Goal: Task Accomplishment & Management: Complete application form

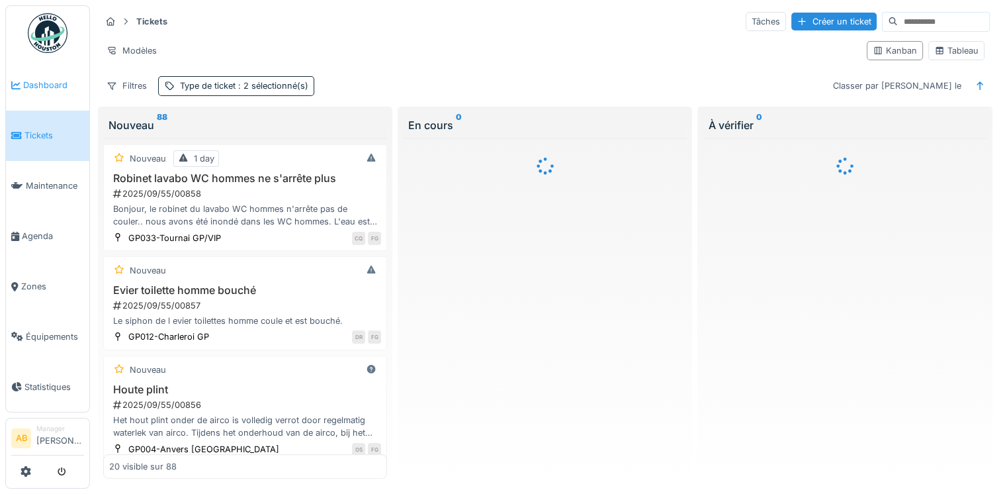
click at [29, 83] on span "Dashboard" at bounding box center [53, 85] width 61 height 13
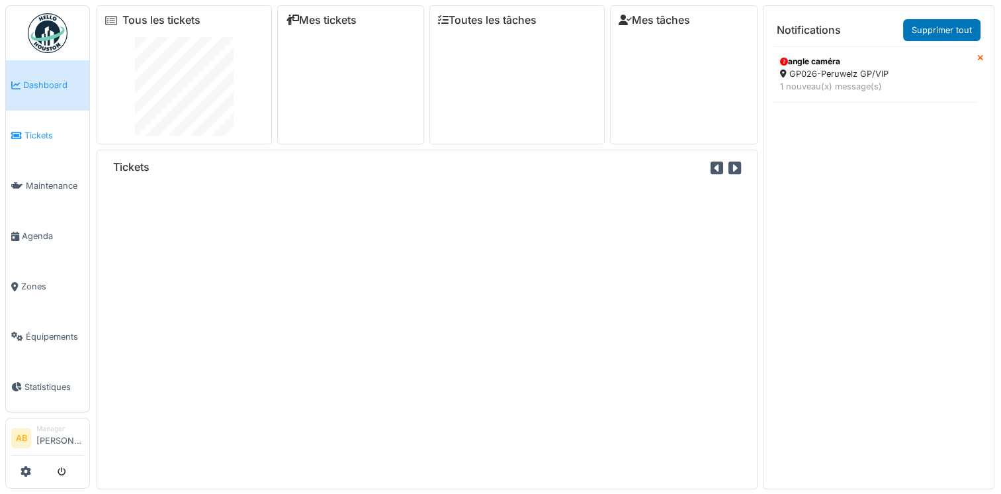
click at [30, 131] on span "Tickets" at bounding box center [54, 135] width 60 height 13
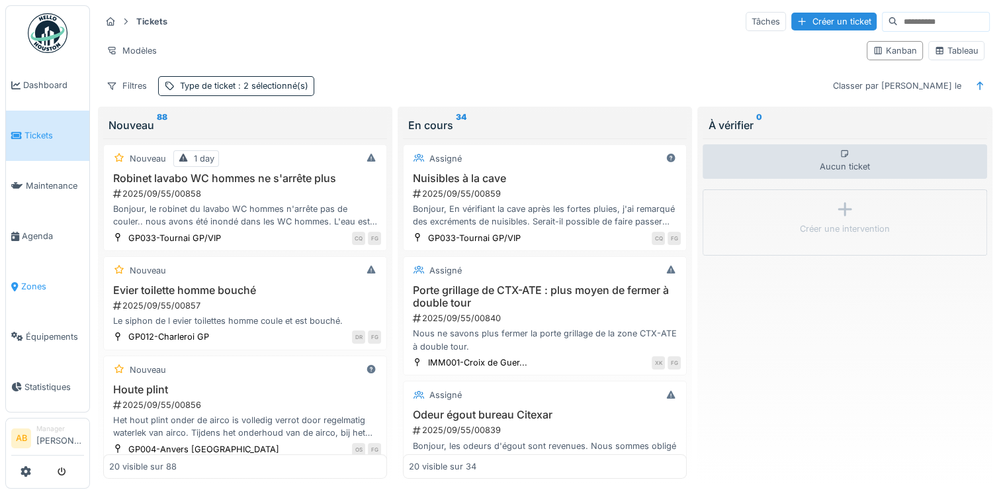
click at [40, 280] on span "Zones" at bounding box center [52, 286] width 63 height 13
click at [36, 282] on span "Zones" at bounding box center [52, 286] width 63 height 13
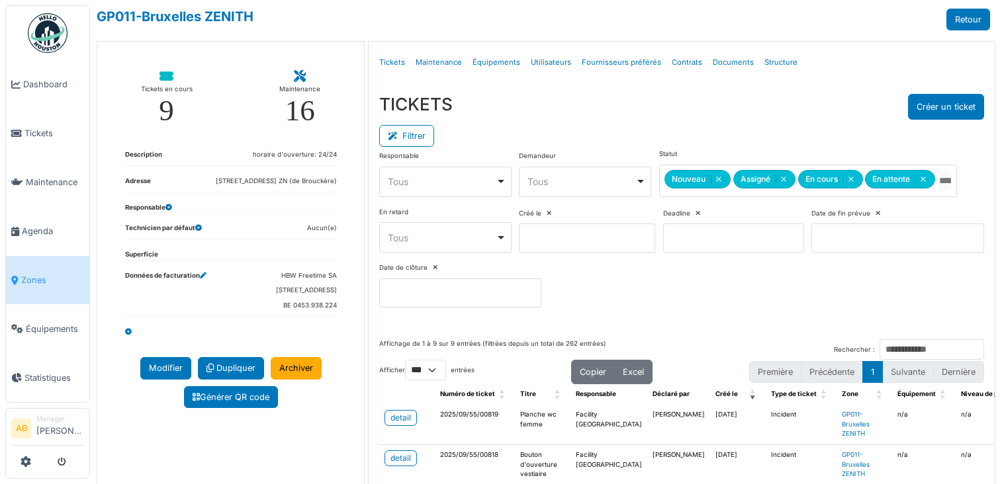
select select "***"
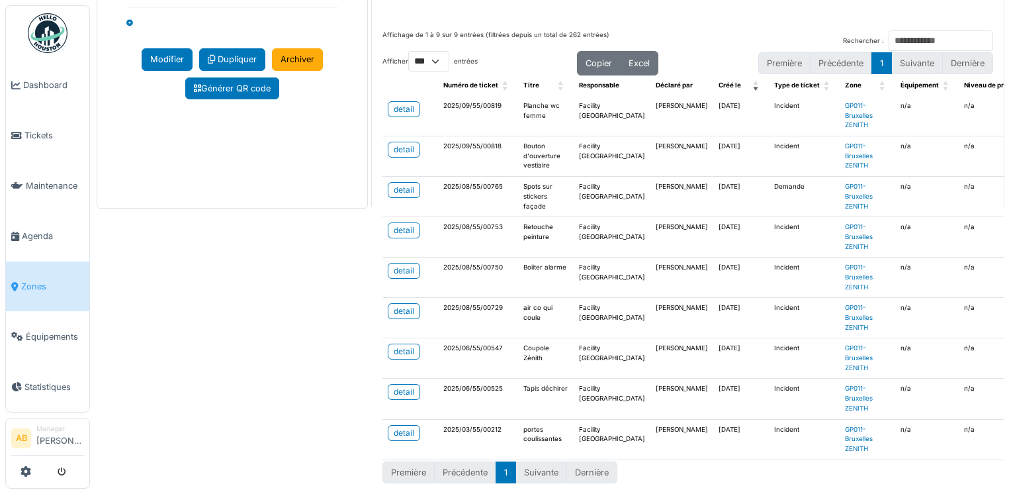
scroll to position [7, 0]
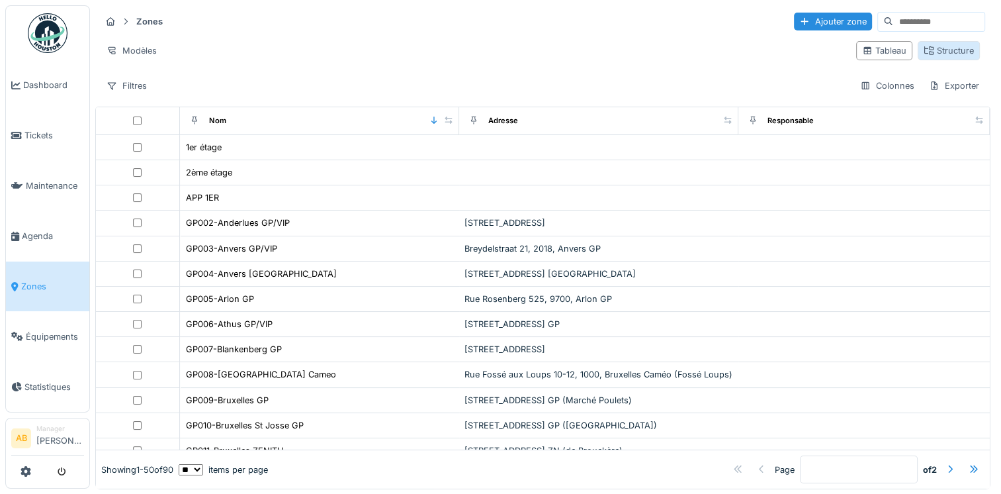
click at [942, 56] on div "Structure" at bounding box center [949, 50] width 50 height 13
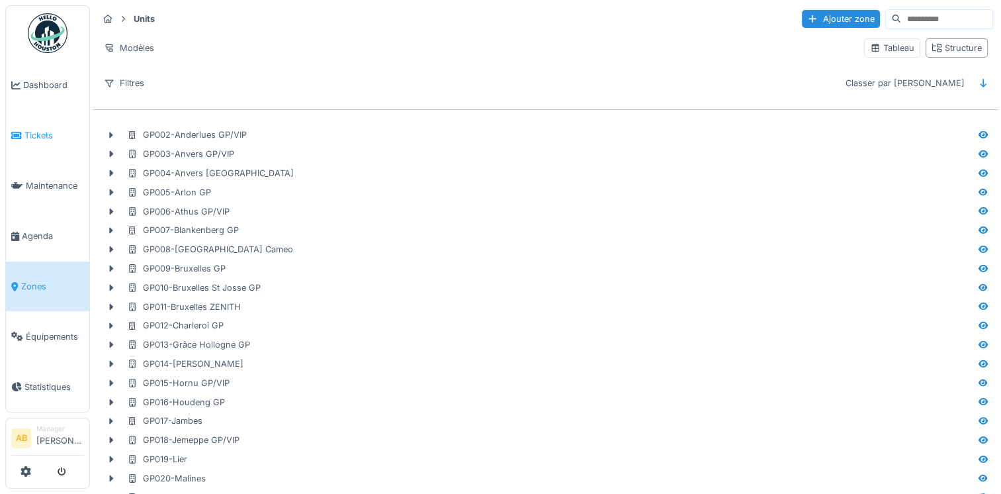
click at [38, 129] on span "Tickets" at bounding box center [54, 135] width 60 height 13
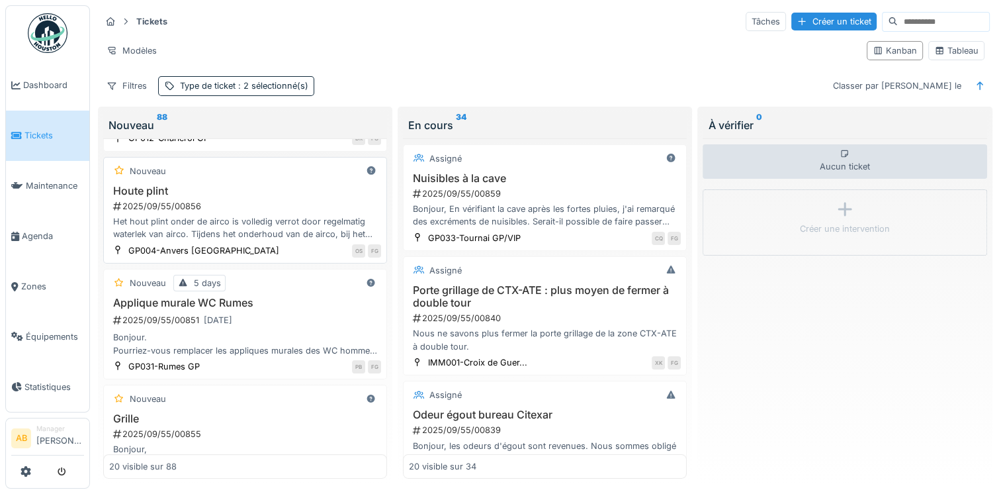
scroll to position [265, 0]
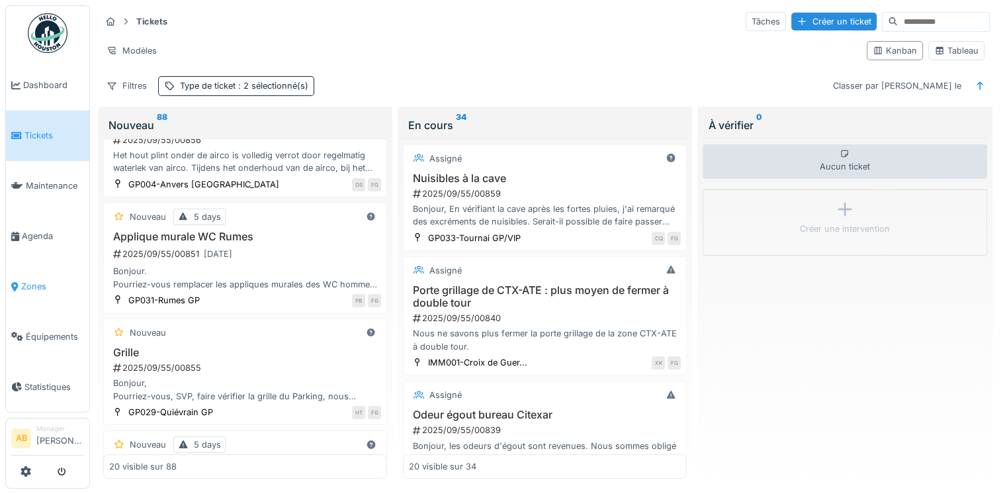
click at [45, 280] on span "Zones" at bounding box center [52, 286] width 63 height 13
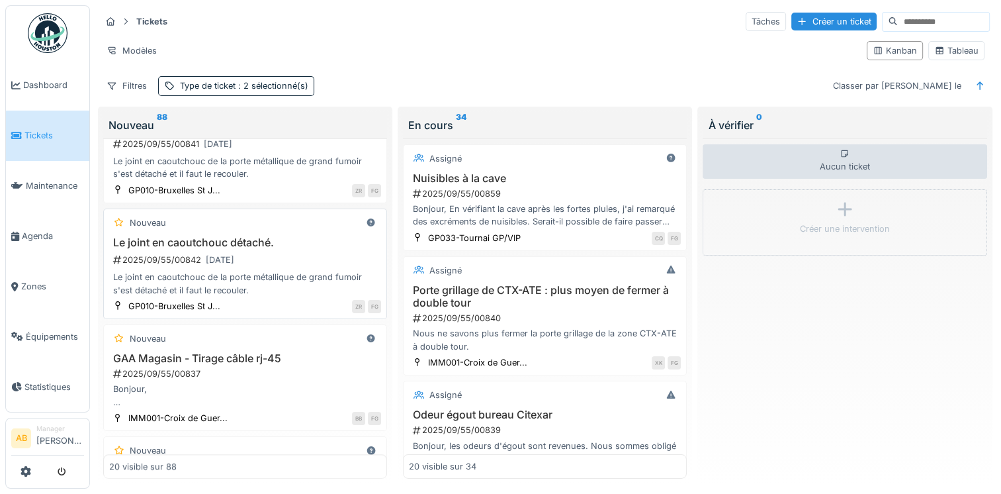
scroll to position [1522, 0]
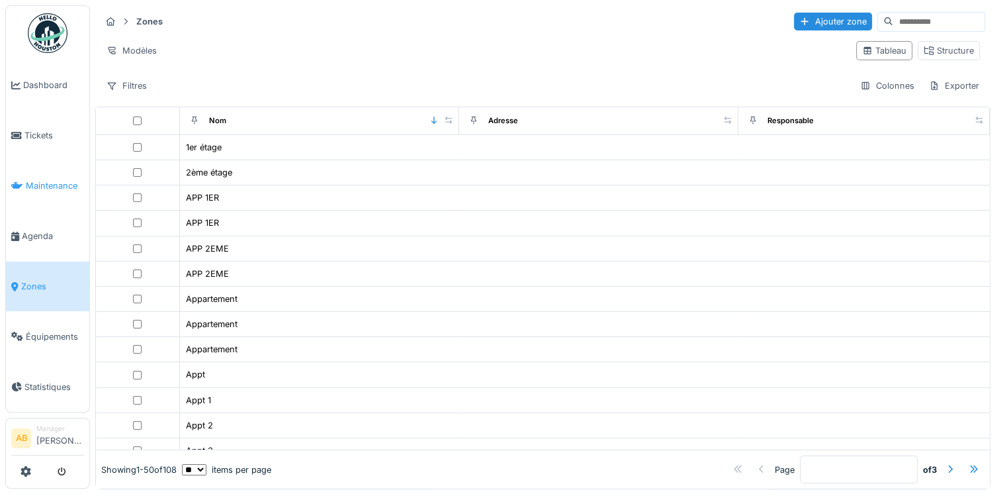
scroll to position [397, 0]
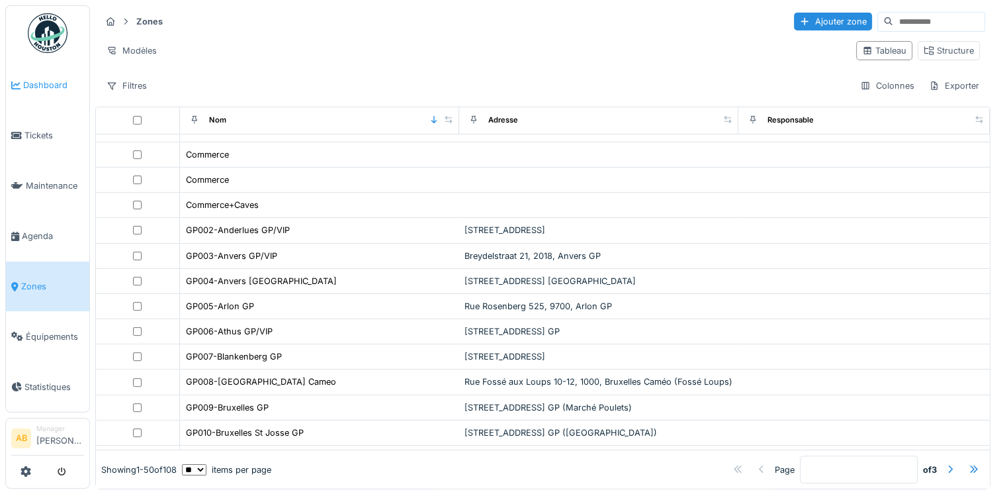
click at [44, 87] on span "Dashboard" at bounding box center [53, 85] width 61 height 13
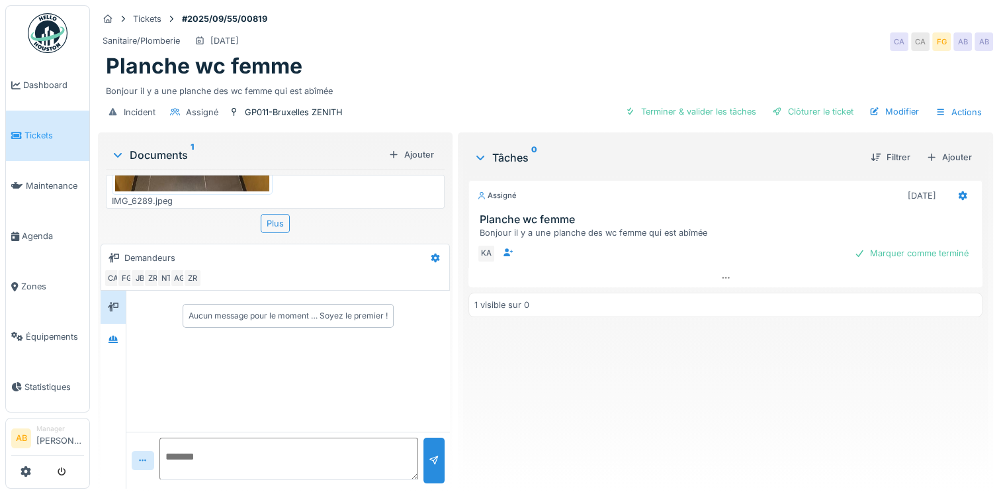
scroll to position [204, 0]
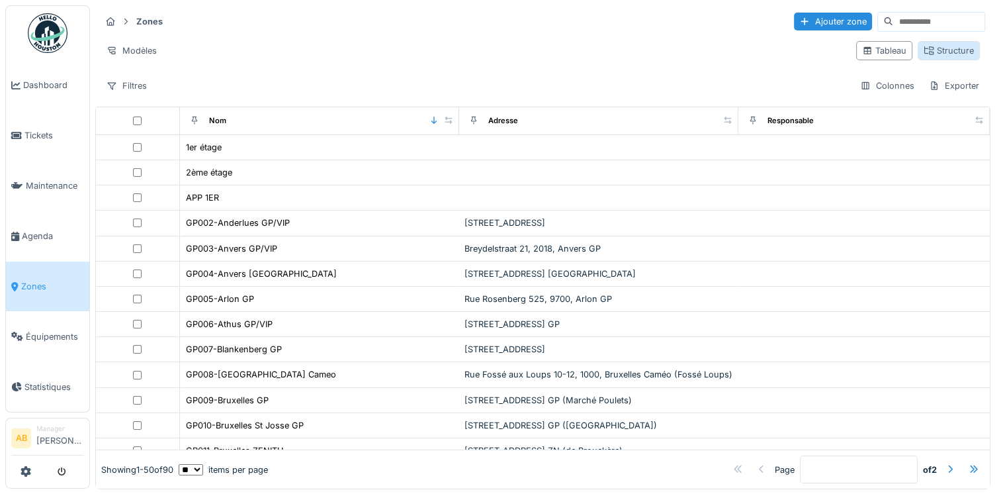
click at [941, 51] on div "Structure" at bounding box center [949, 50] width 50 height 13
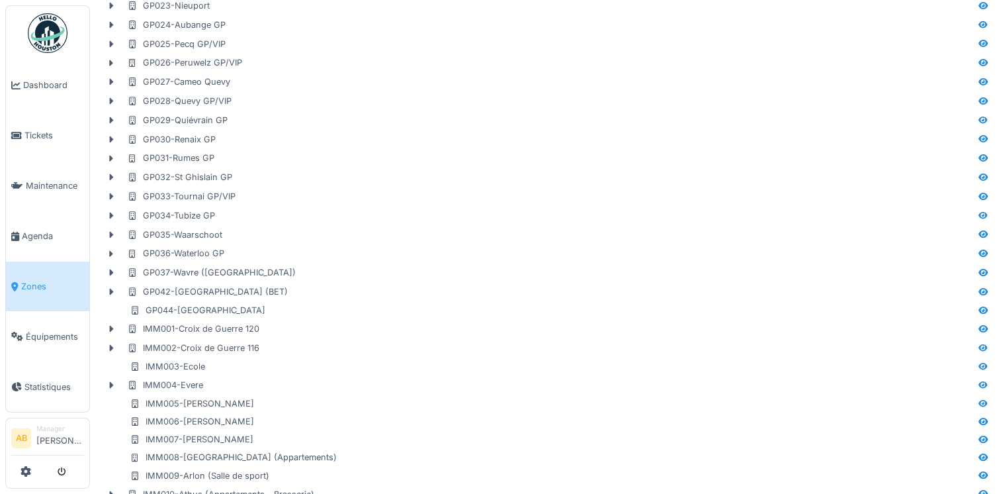
scroll to position [728, 0]
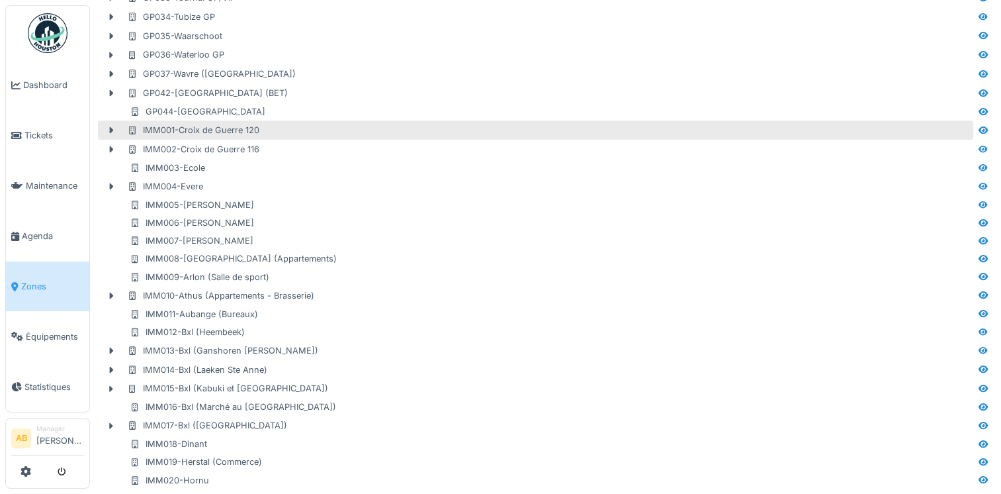
click at [210, 135] on div "IMM001-Croix de Guerre 120" at bounding box center [193, 130] width 132 height 13
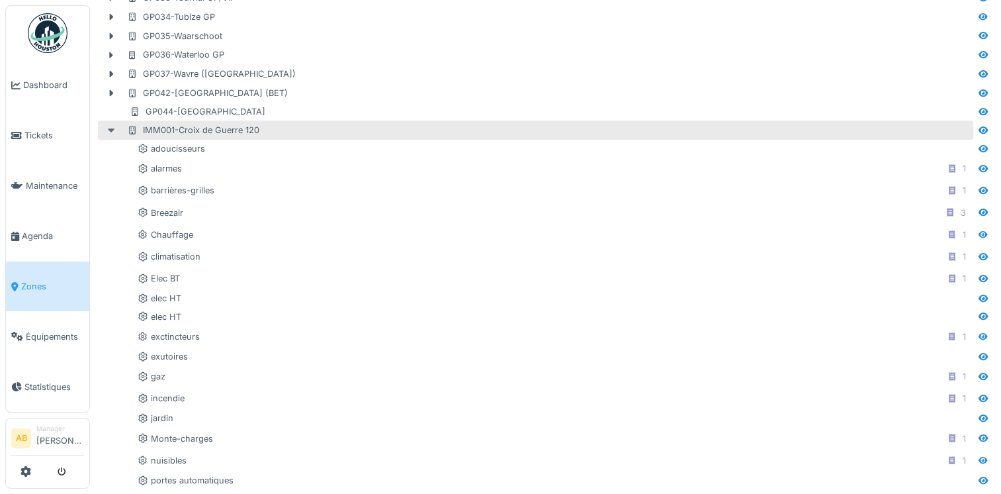
click at [113, 131] on icon at bounding box center [111, 130] width 11 height 9
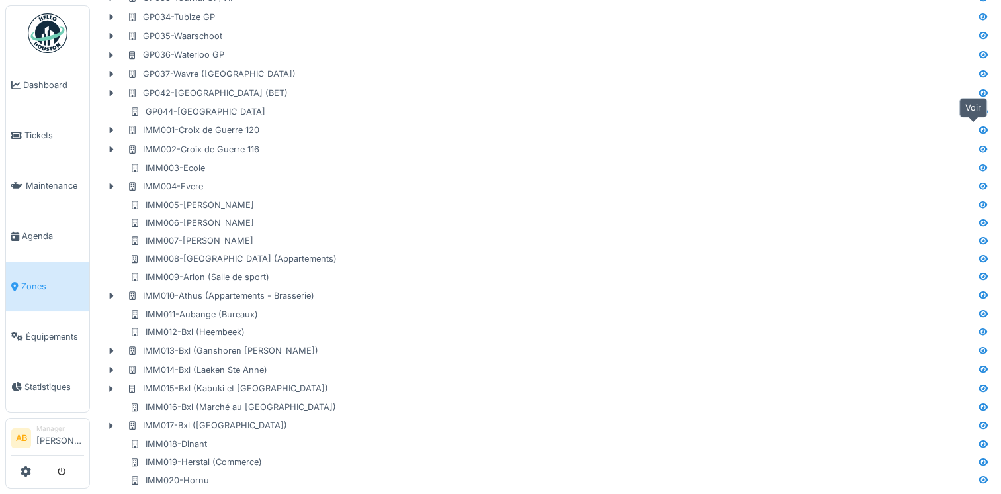
click at [978, 126] on icon at bounding box center [983, 130] width 11 height 9
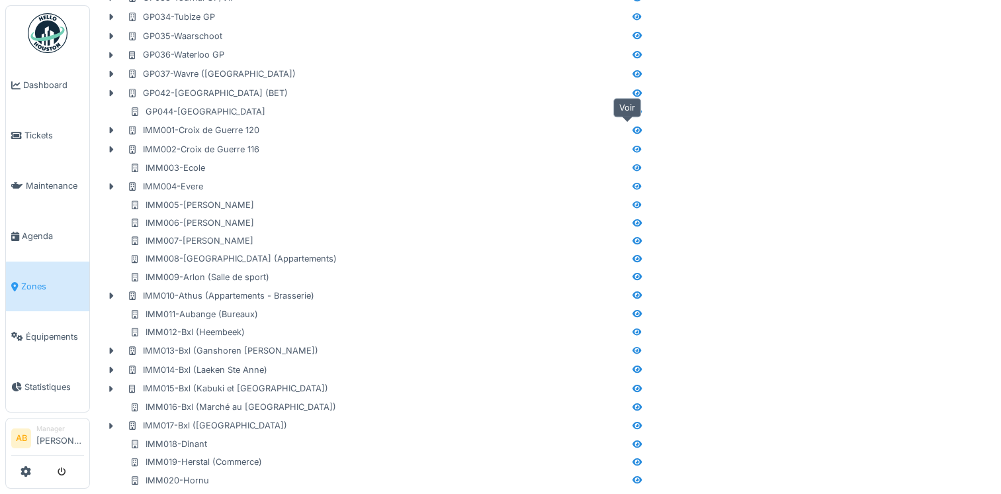
click at [632, 131] on icon at bounding box center [637, 130] width 11 height 9
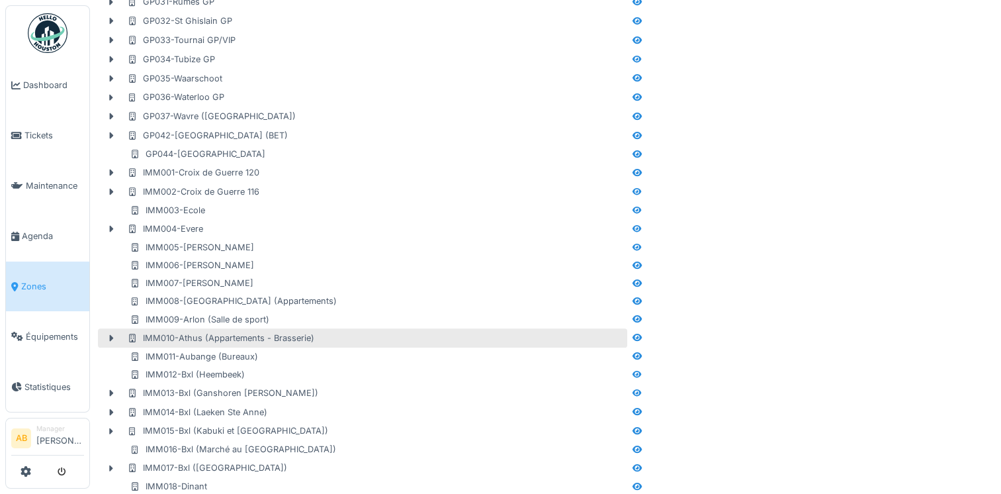
scroll to position [662, 0]
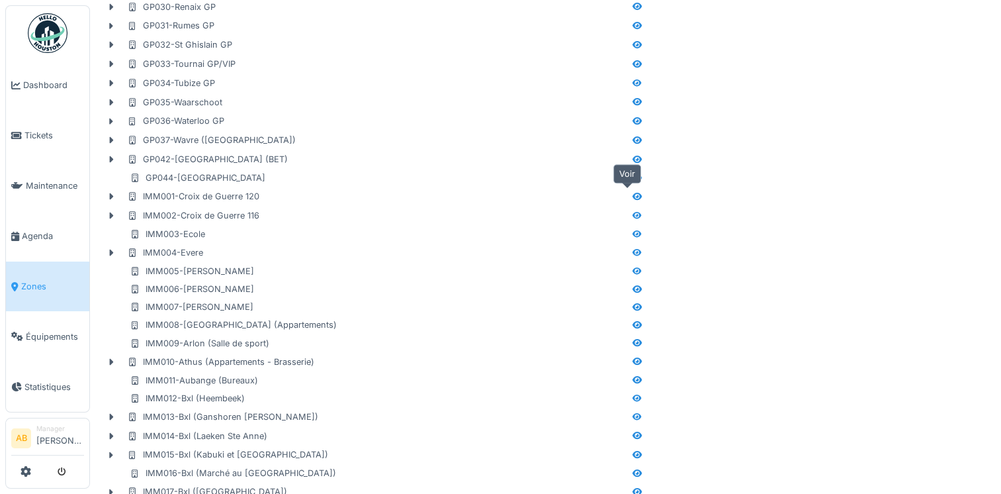
click at [633, 195] on icon at bounding box center [637, 196] width 9 height 7
drag, startPoint x: 630, startPoint y: 195, endPoint x: 623, endPoint y: 192, distance: 7.4
click at [632, 192] on icon at bounding box center [637, 196] width 11 height 9
click at [633, 195] on icon at bounding box center [637, 196] width 9 height 7
click at [42, 132] on span "Tickets" at bounding box center [54, 135] width 60 height 13
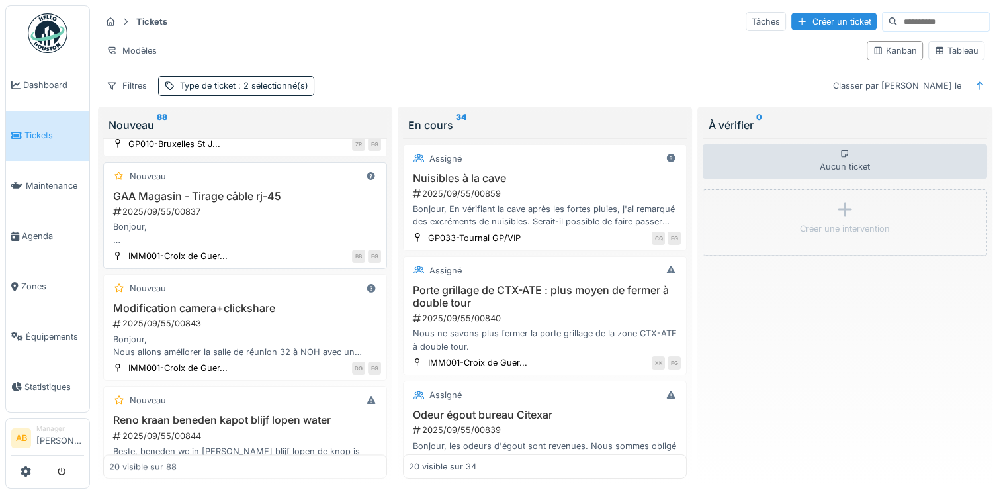
click at [257, 218] on div "2025/09/55/00837" at bounding box center [246, 211] width 269 height 13
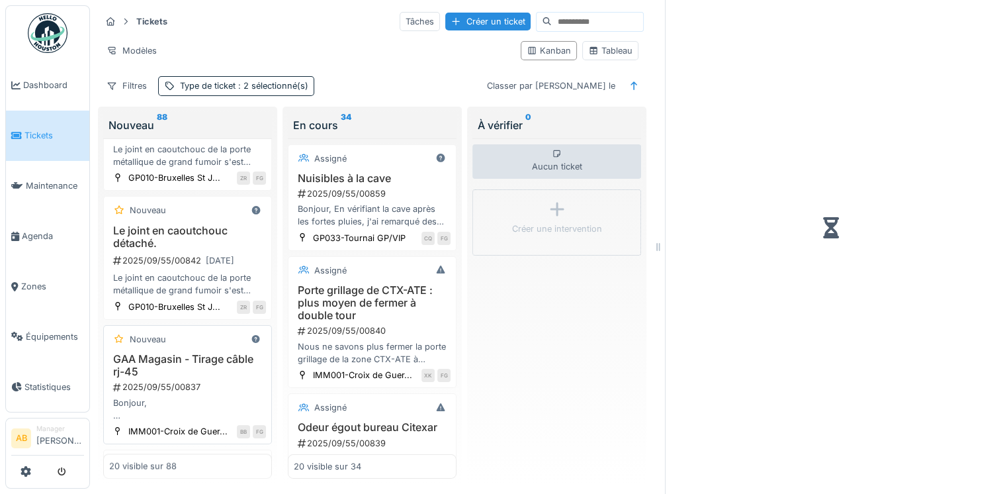
scroll to position [1860, 0]
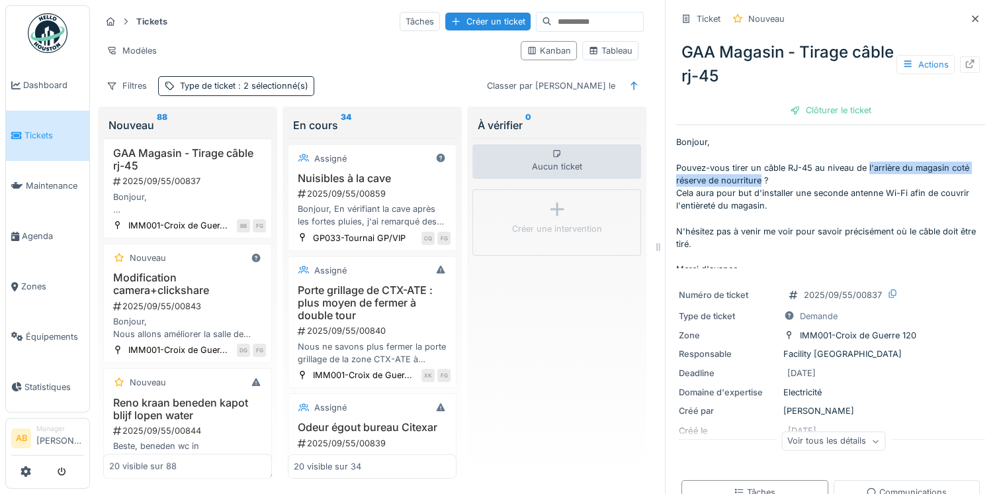
drag, startPoint x: 856, startPoint y: 166, endPoint x: 771, endPoint y: 179, distance: 86.3
click at [771, 179] on p "Bonjour, Pouvez-vous tirer un câble RJ-45 au niveau de l'arrière du magasin cot…" at bounding box center [830, 202] width 309 height 132
copy p "l'arrière du magasin coté réserve de nourriture"
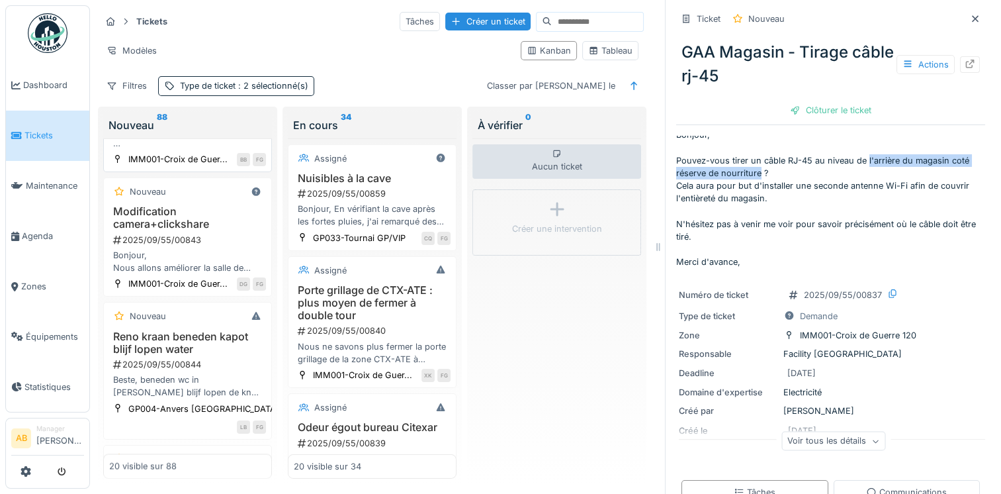
scroll to position [1992, 0]
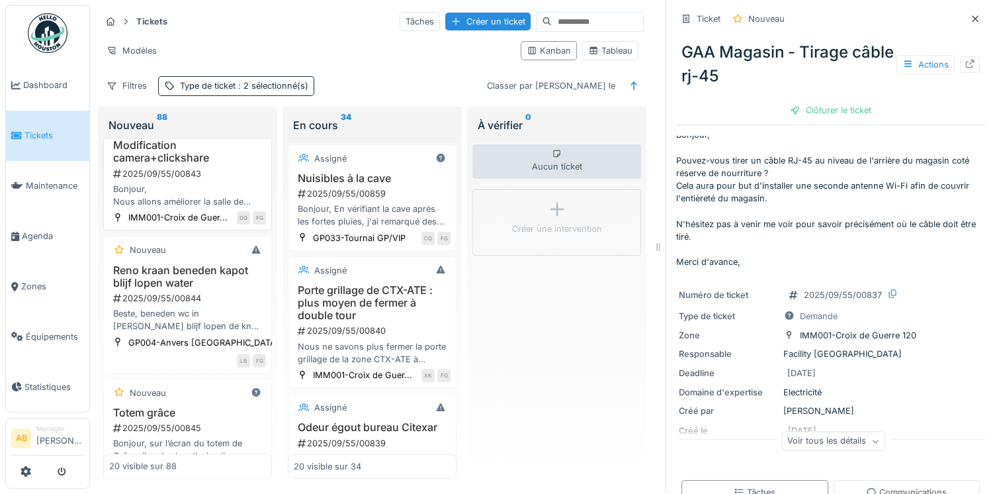
click at [192, 208] on div "Modification camera+clickshare 2025/09/55/00843 Bonjour, Nous allons améliorer …" at bounding box center [187, 173] width 157 height 69
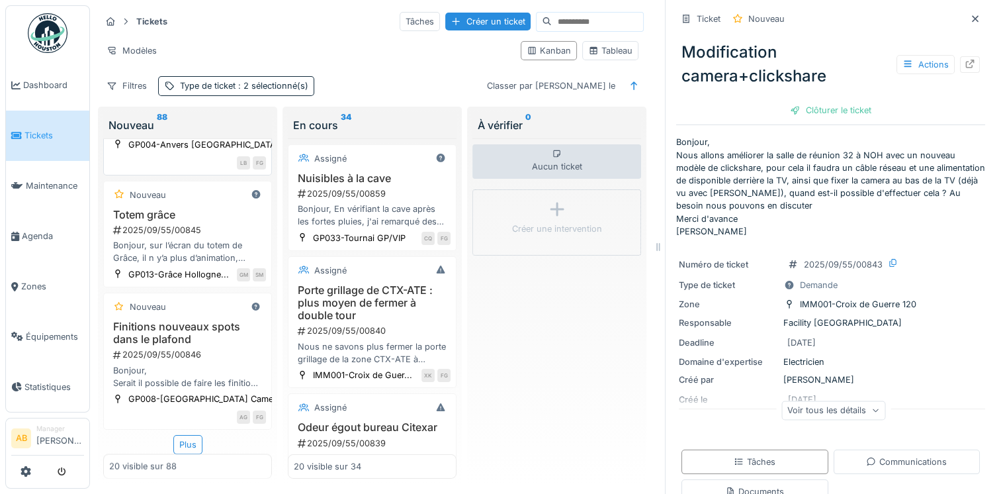
scroll to position [2257, 0]
click at [187, 281] on div "GP013-Grâce Hollogne..." at bounding box center [178, 274] width 101 height 13
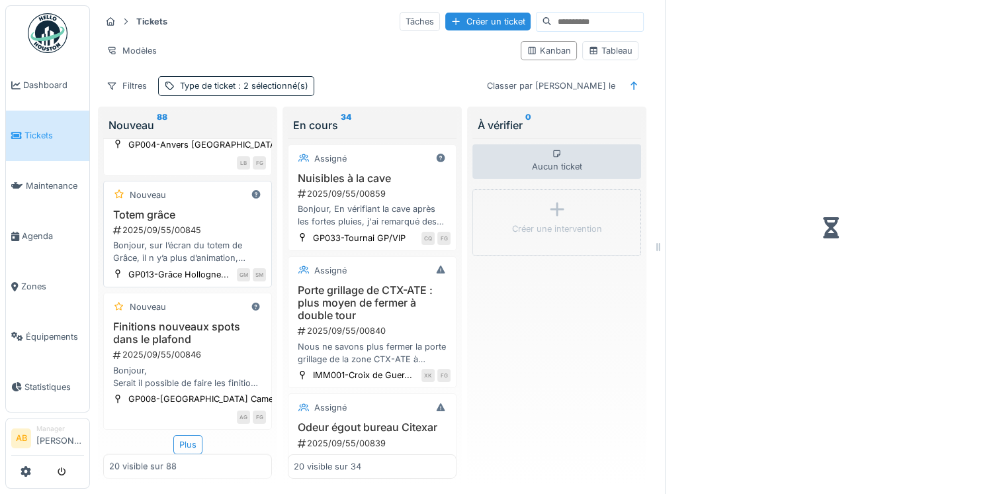
click at [195, 236] on div "2025/09/55/00845" at bounding box center [189, 230] width 154 height 13
click at [173, 434] on div "Plus" at bounding box center [187, 443] width 29 height 19
click at [34, 38] on img at bounding box center [48, 33] width 40 height 40
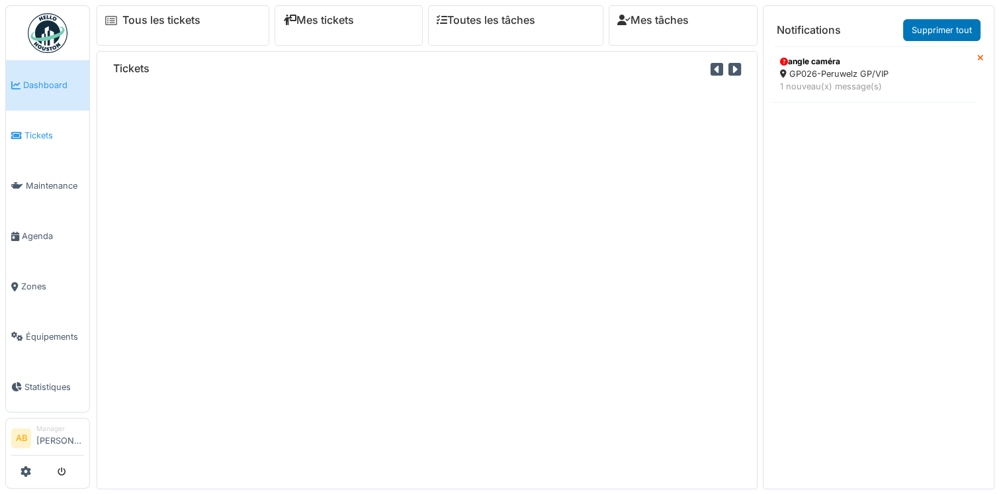
click at [43, 136] on span "Tickets" at bounding box center [54, 135] width 60 height 13
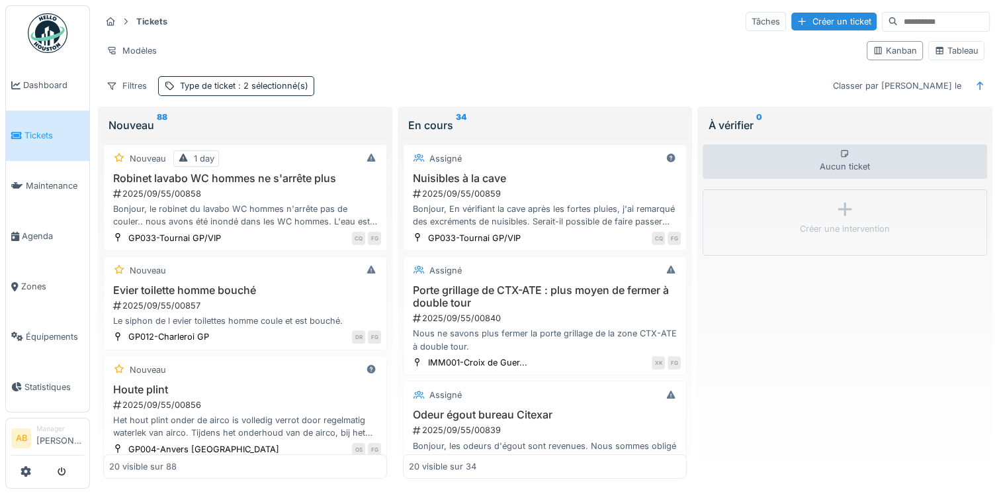
click at [42, 38] on img at bounding box center [48, 33] width 40 height 40
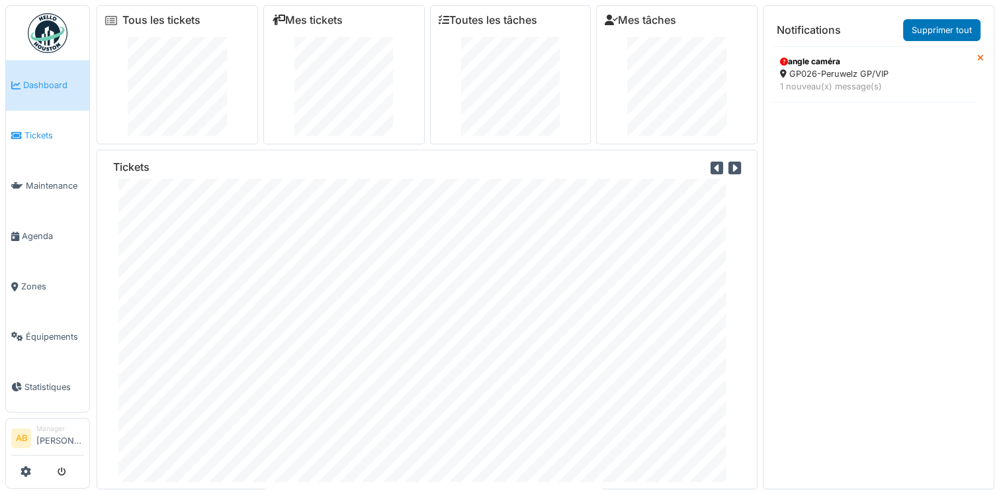
click at [47, 131] on span "Tickets" at bounding box center [54, 135] width 60 height 13
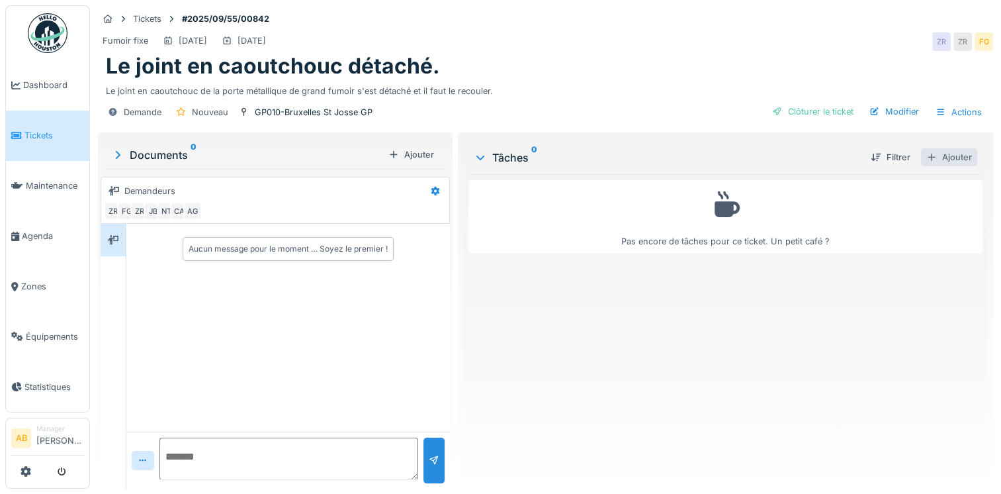
click at [936, 157] on div "Ajouter" at bounding box center [949, 157] width 56 height 18
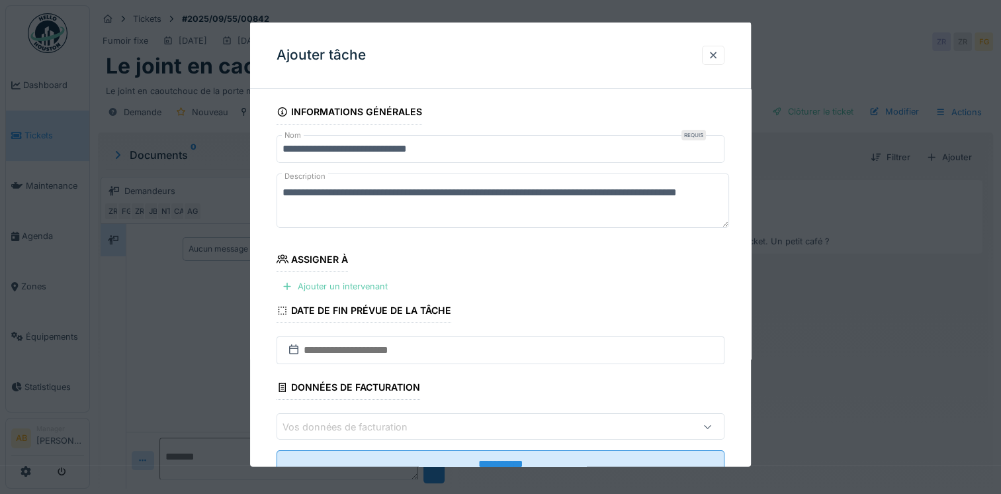
click at [341, 285] on div "Ajouter un intervenant" at bounding box center [335, 286] width 116 height 18
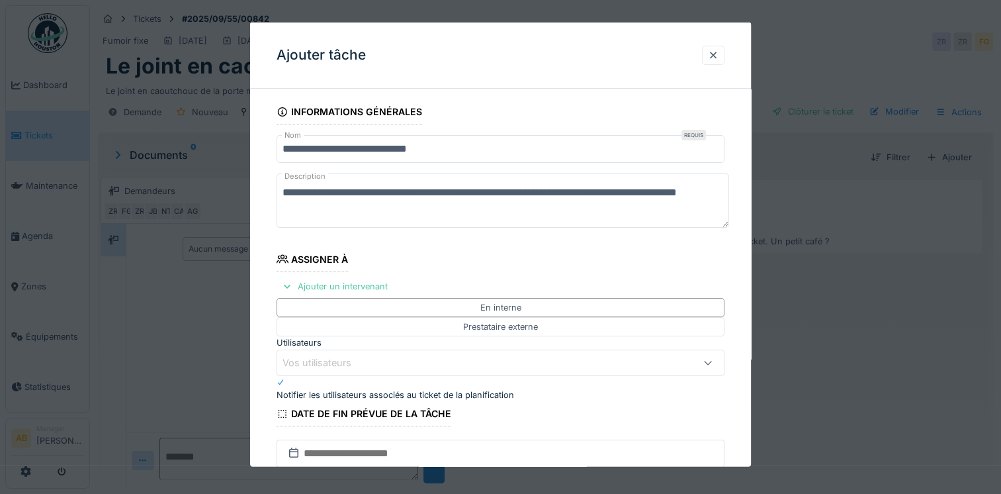
click at [371, 361] on div "Vos utilisateurs" at bounding box center [474, 362] width 382 height 15
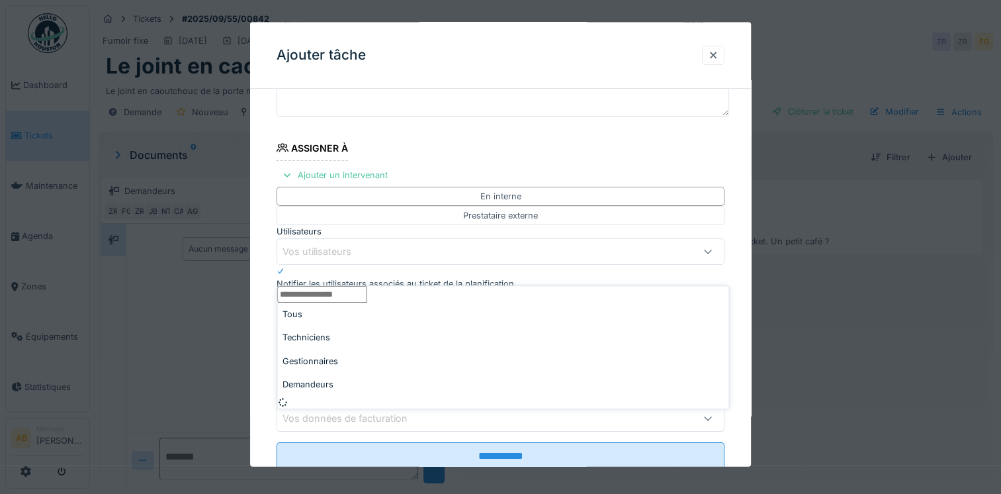
scroll to position [114, 0]
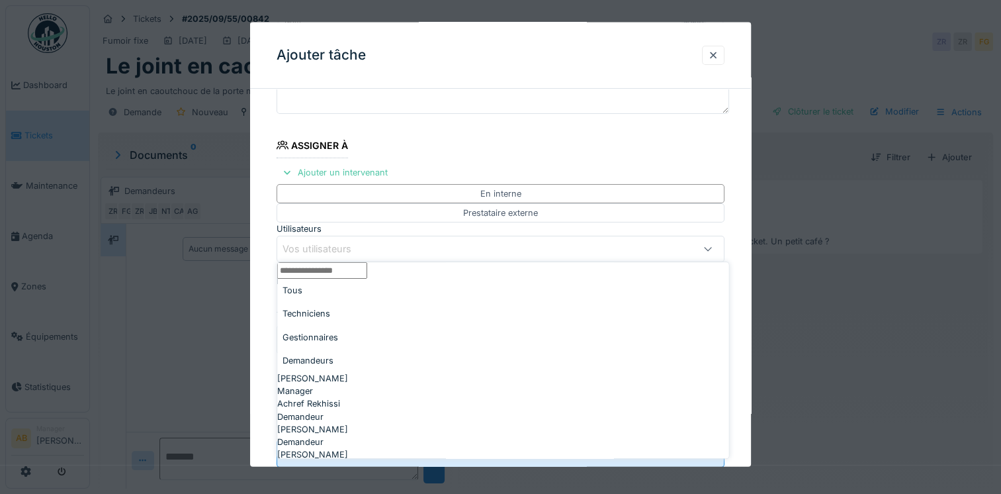
click at [343, 279] on input "Utilisateurs" at bounding box center [322, 270] width 90 height 17
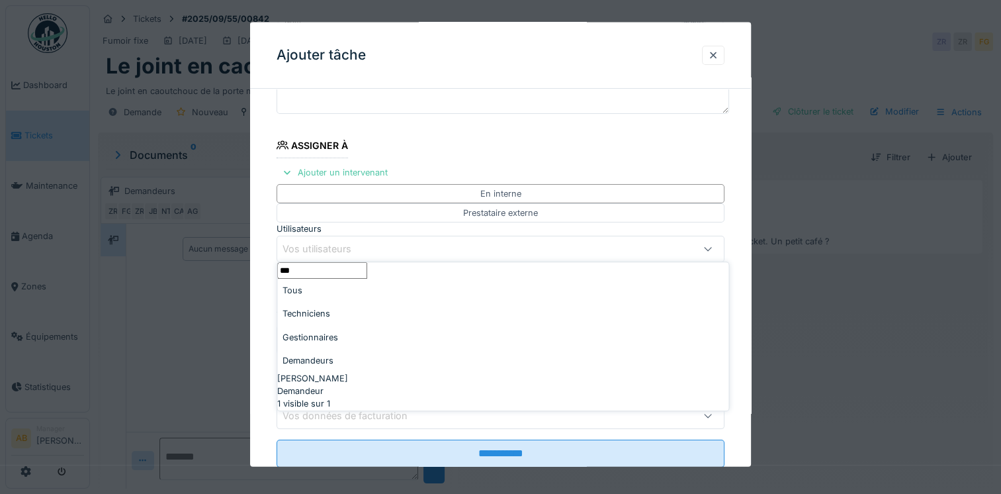
type input "***"
click at [339, 372] on span "Khalid Ayad" at bounding box center [312, 378] width 71 height 13
type input "****"
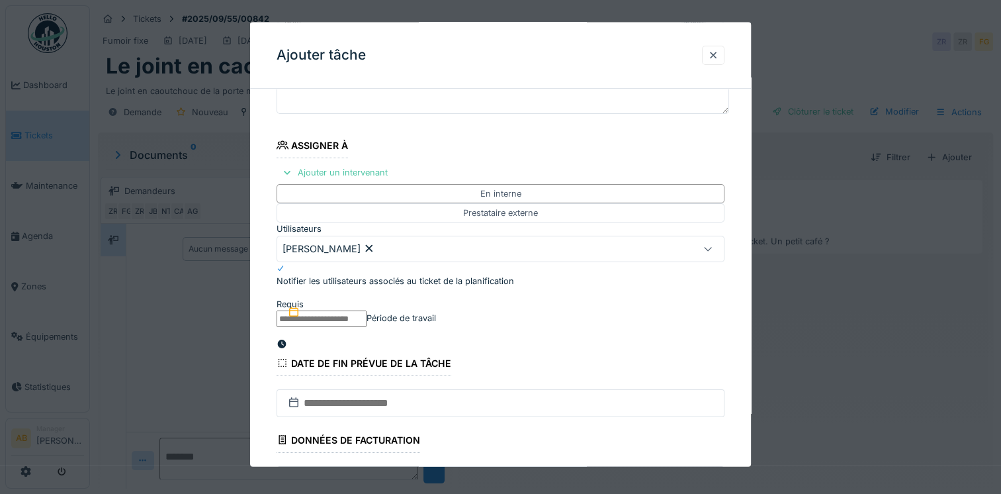
click at [454, 144] on fieldset "**********" at bounding box center [501, 263] width 448 height 556
click at [367, 323] on input "text" at bounding box center [322, 318] width 90 height 17
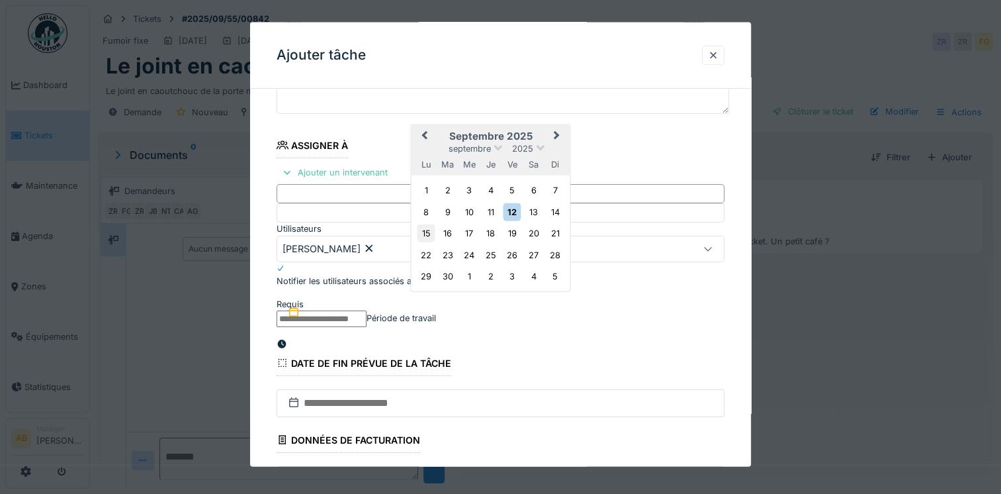
click at [423, 242] on div "15" at bounding box center [427, 233] width 18 height 18
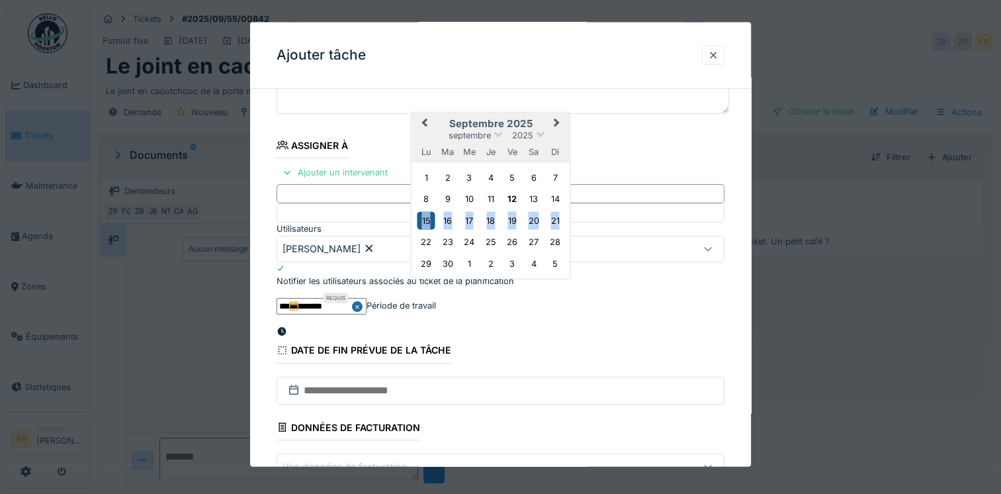
click at [423, 229] on div "15" at bounding box center [427, 220] width 18 height 18
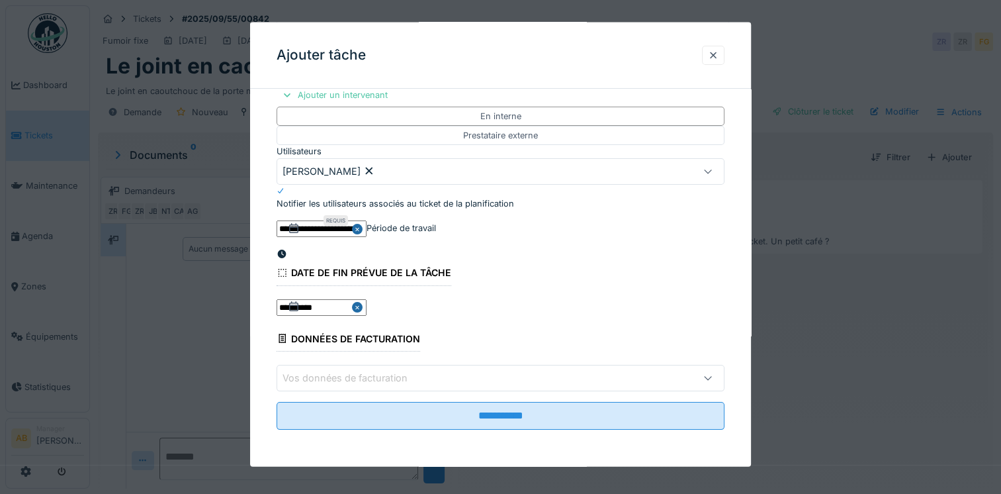
scroll to position [209, 0]
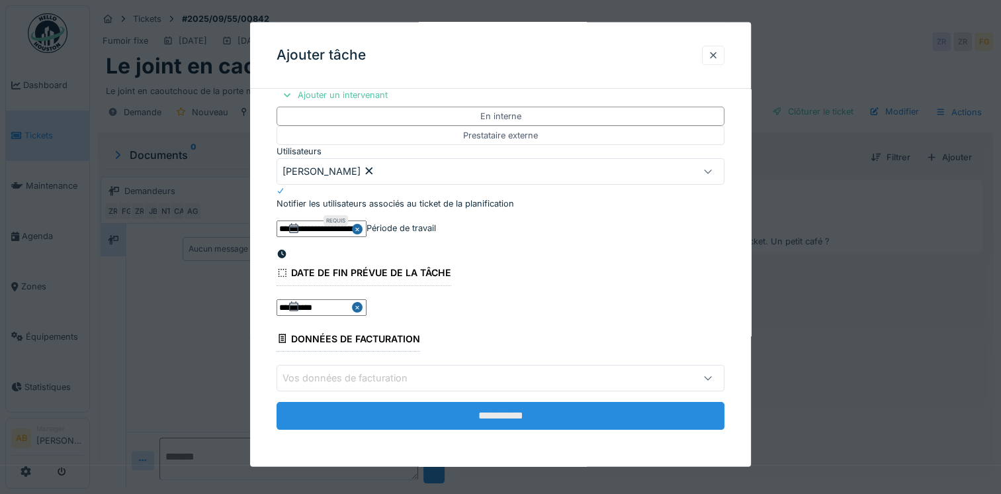
click at [502, 423] on input "**********" at bounding box center [501, 415] width 448 height 28
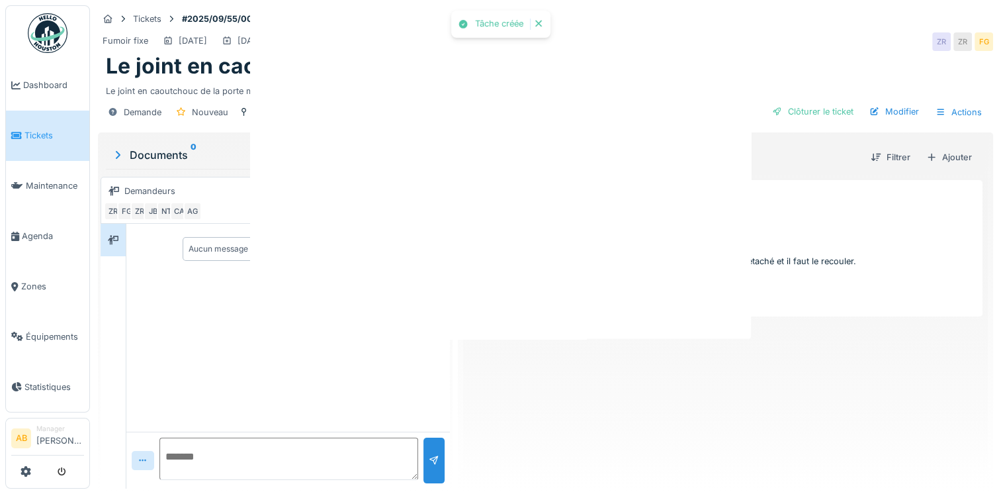
scroll to position [0, 0]
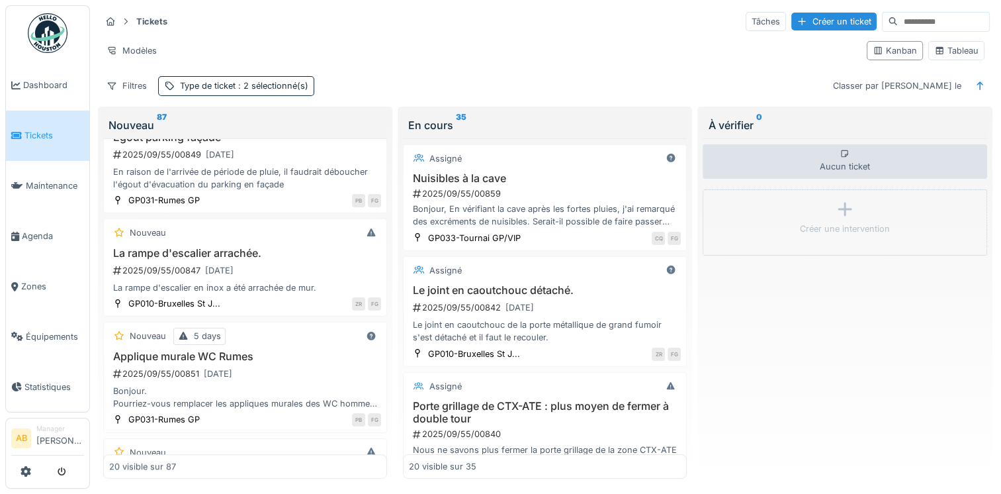
scroll to position [1059, 0]
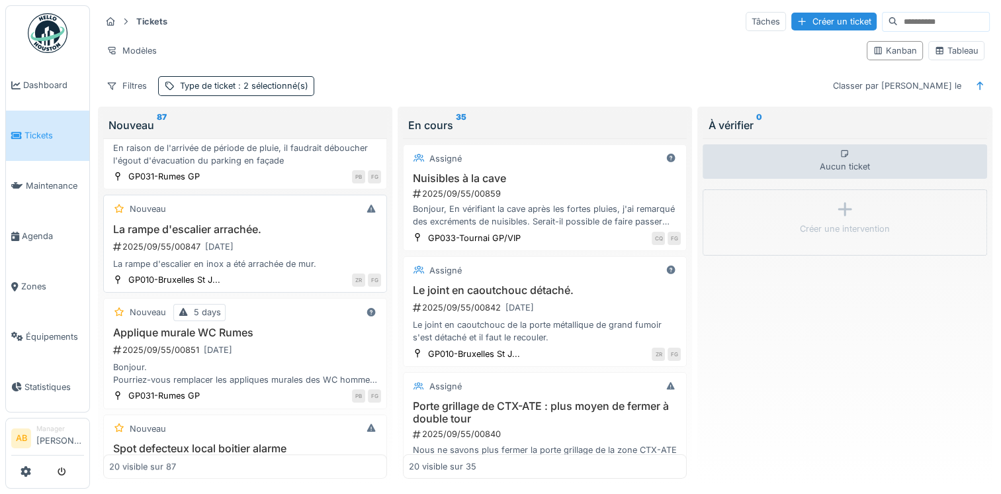
click at [265, 255] on div "2025/09/55/00847 [DATE]" at bounding box center [246, 246] width 269 height 17
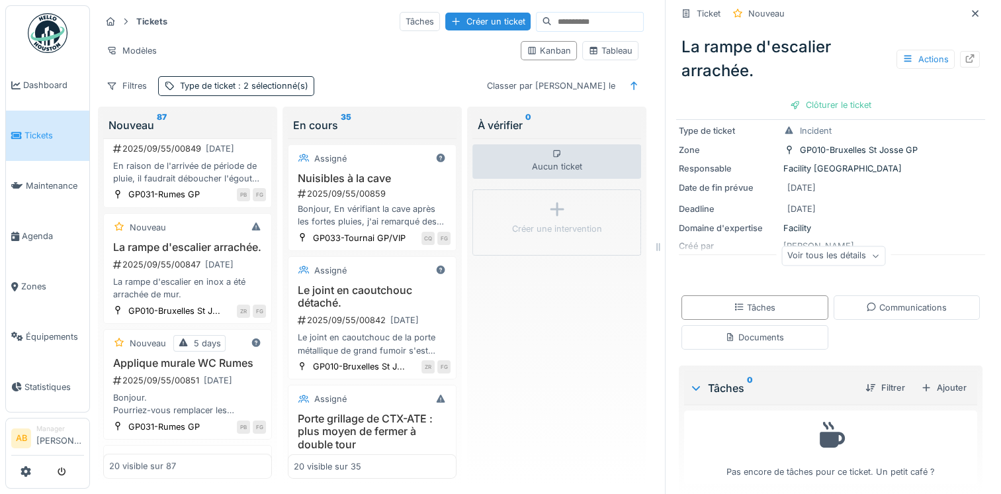
scroll to position [66, 0]
click at [789, 325] on div "Documents" at bounding box center [755, 336] width 147 height 24
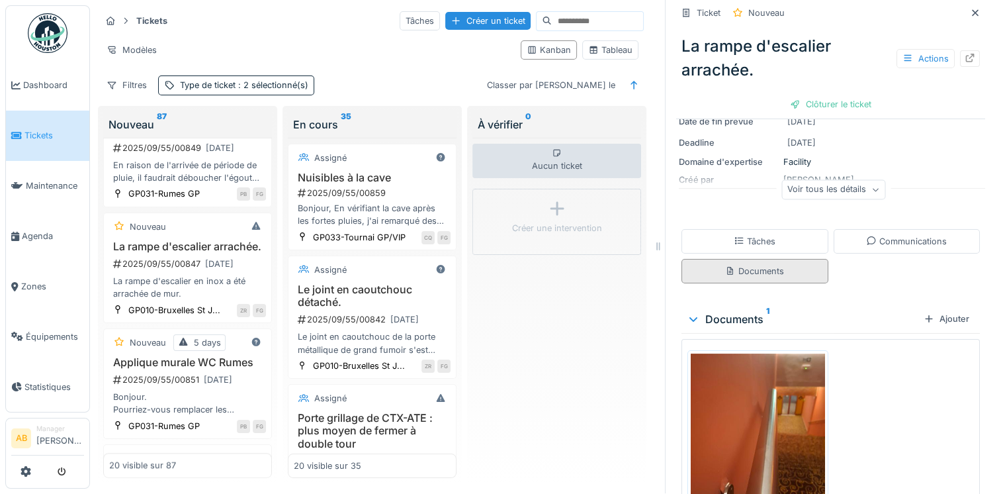
scroll to position [231, 0]
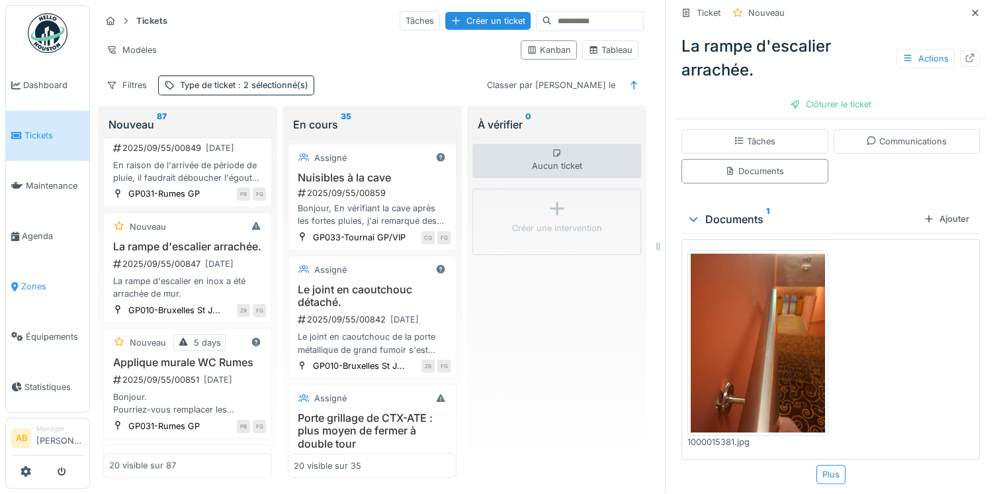
click at [29, 280] on span "Zones" at bounding box center [52, 286] width 63 height 13
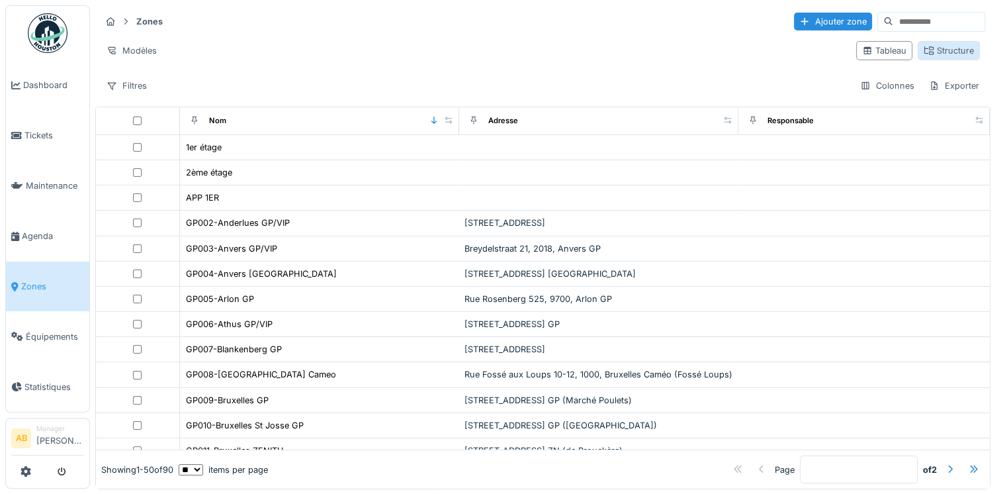
click at [937, 55] on div "Structure" at bounding box center [949, 50] width 50 height 13
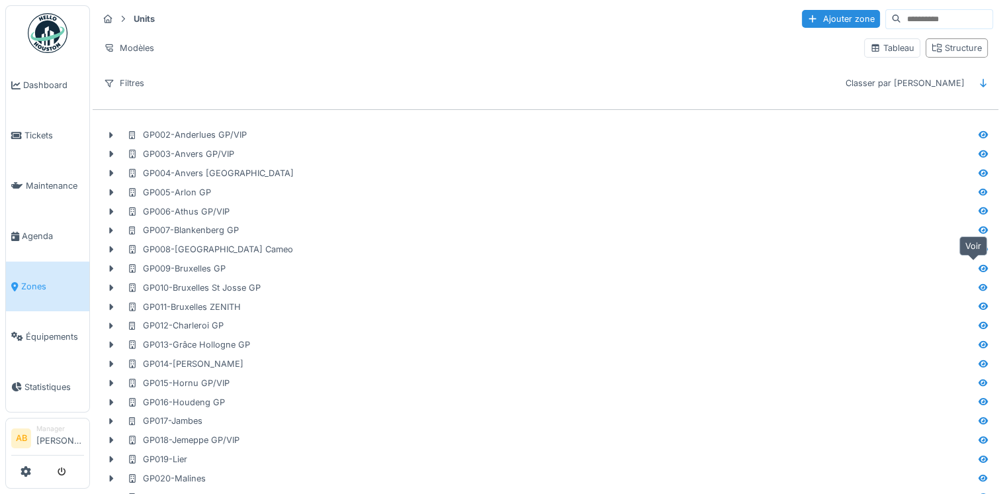
click at [979, 269] on icon at bounding box center [983, 268] width 9 height 7
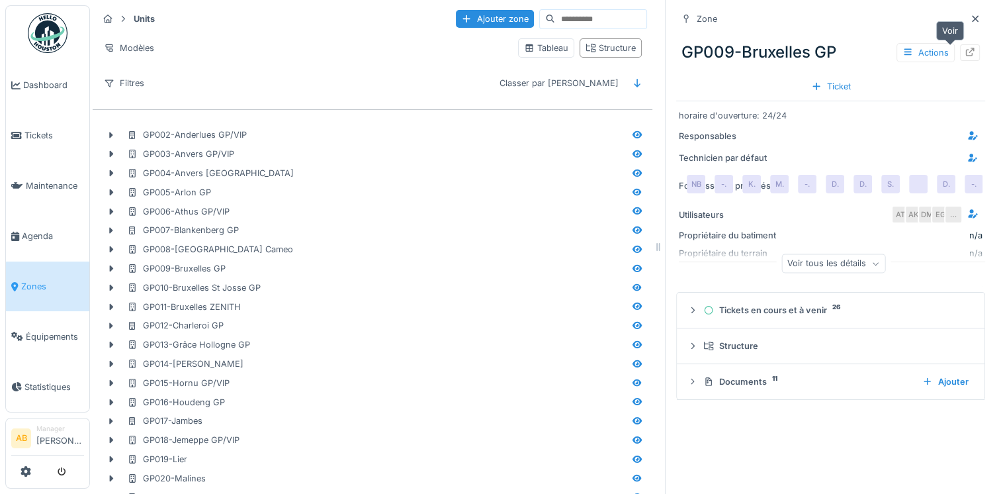
click at [965, 56] on div at bounding box center [970, 52] width 11 height 13
click at [633, 288] on icon at bounding box center [637, 286] width 9 height 7
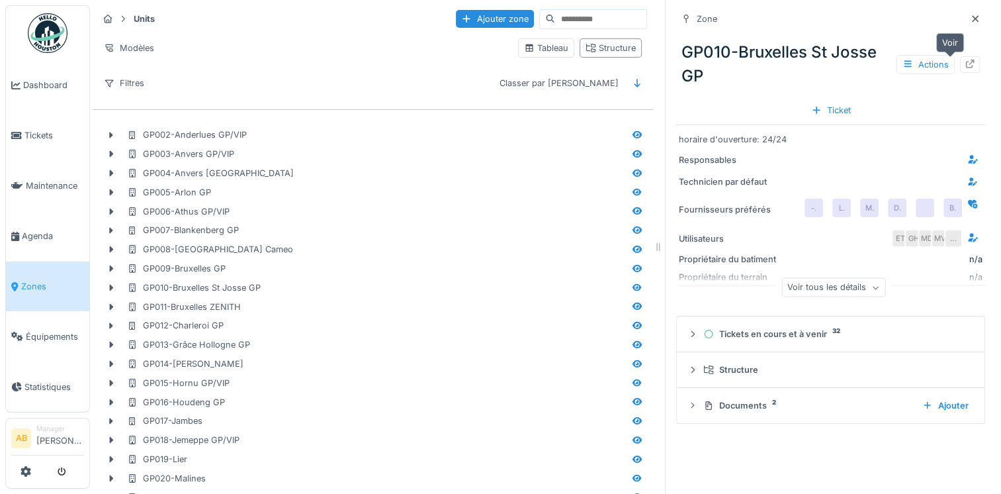
click at [965, 66] on icon at bounding box center [970, 64] width 11 height 9
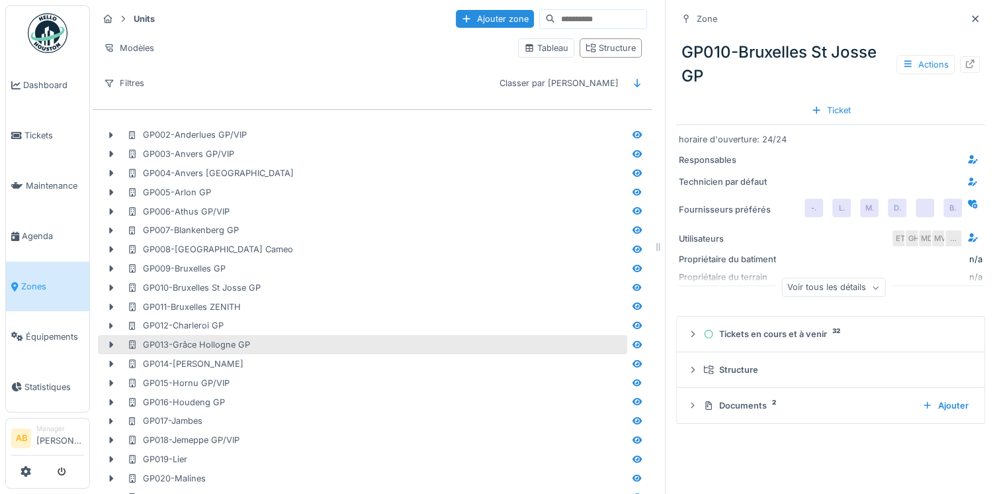
click at [212, 344] on div "GP013-Grâce Hollogne GP" at bounding box center [188, 344] width 123 height 13
click at [259, 342] on div "GP013-Grâce Hollogne GP" at bounding box center [376, 344] width 498 height 13
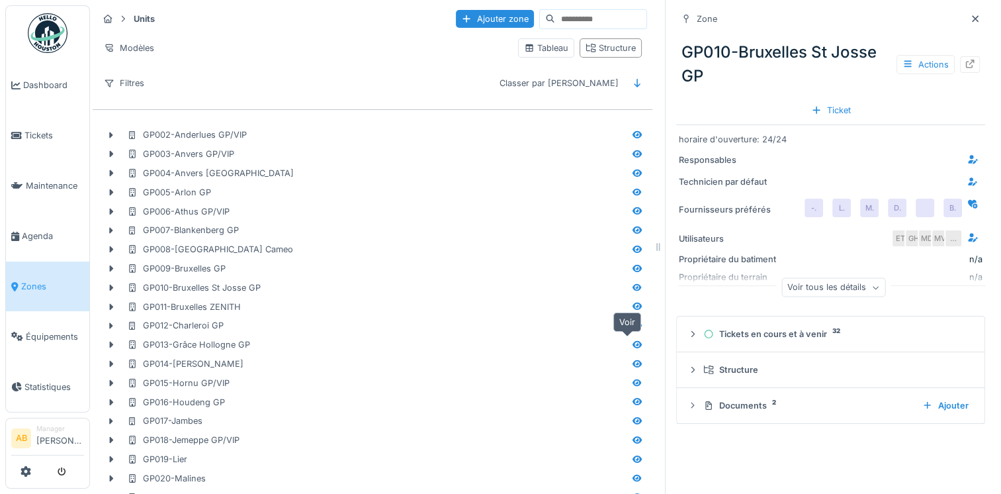
click at [633, 341] on icon at bounding box center [637, 344] width 9 height 7
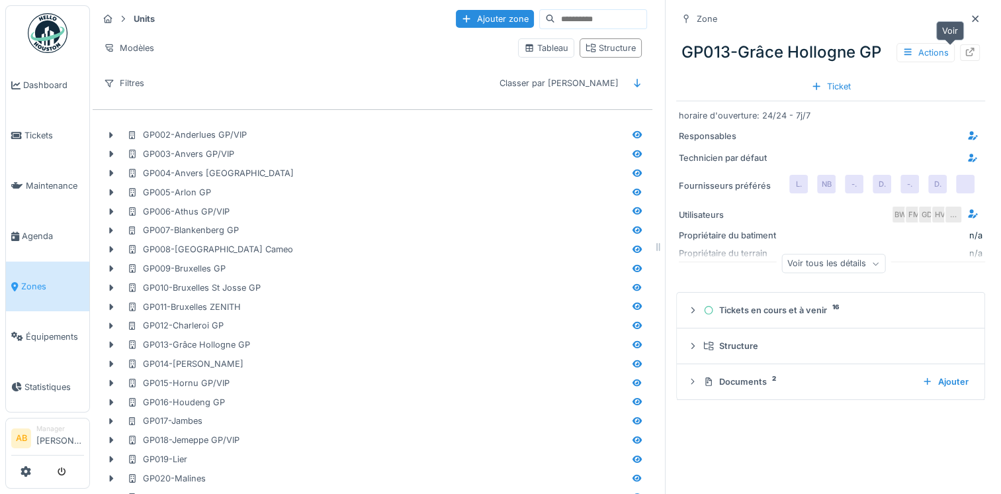
click at [965, 52] on icon at bounding box center [970, 52] width 11 height 9
click at [23, 91] on link "Dashboard" at bounding box center [47, 85] width 83 height 50
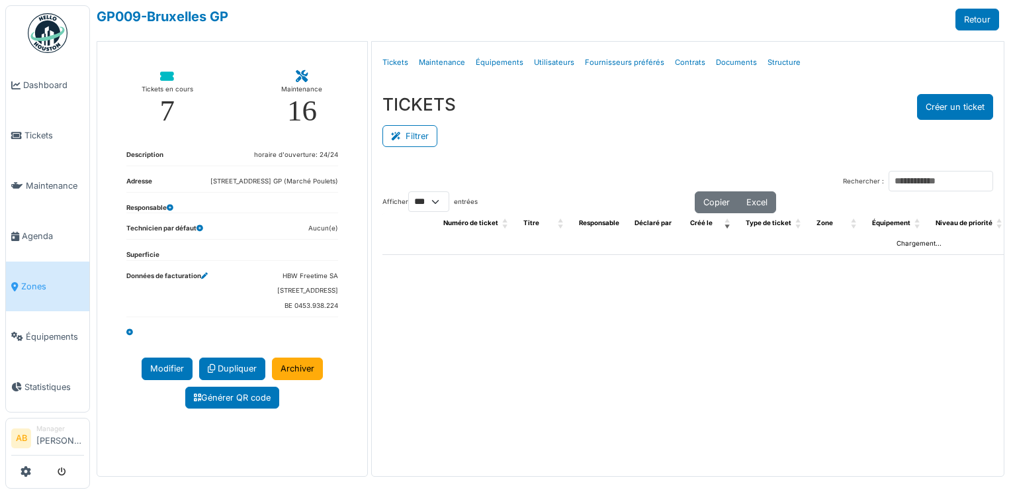
select select "***"
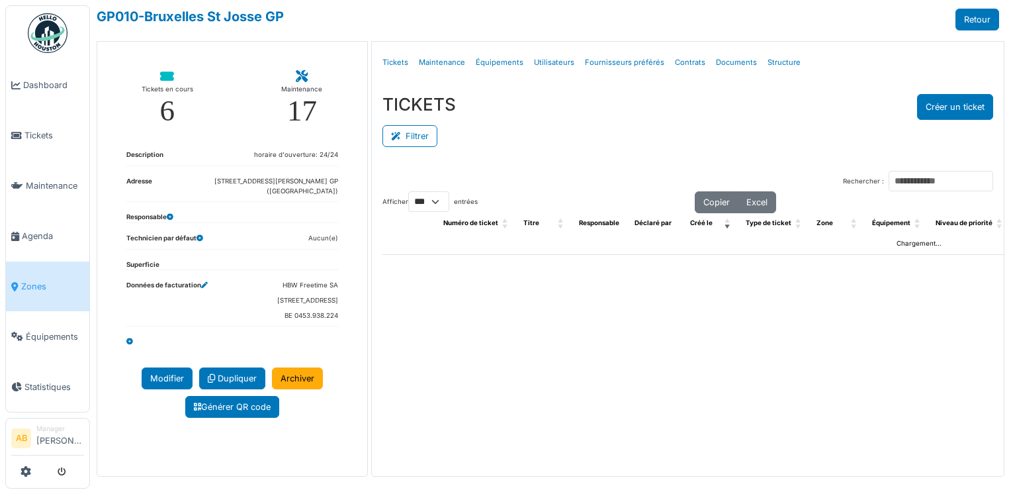
select select "***"
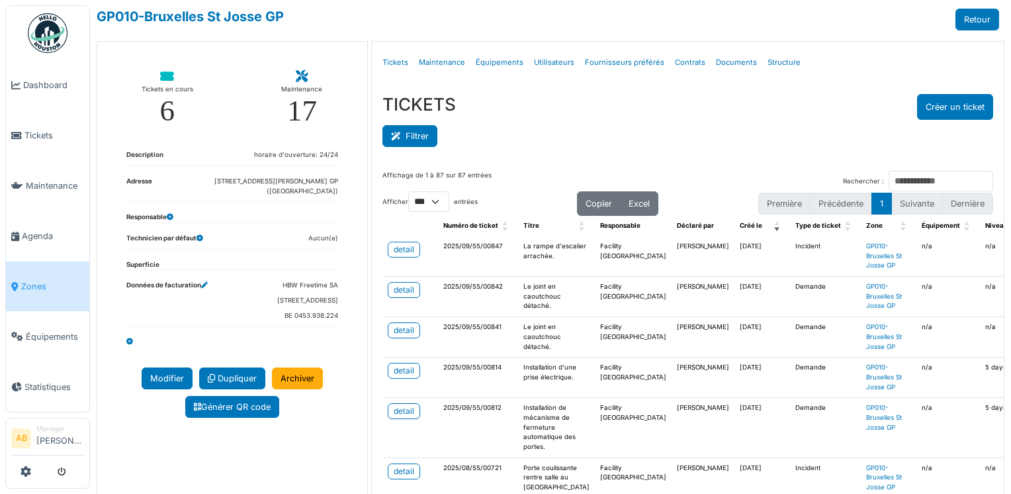
click at [410, 134] on button "Filtrer" at bounding box center [409, 136] width 55 height 22
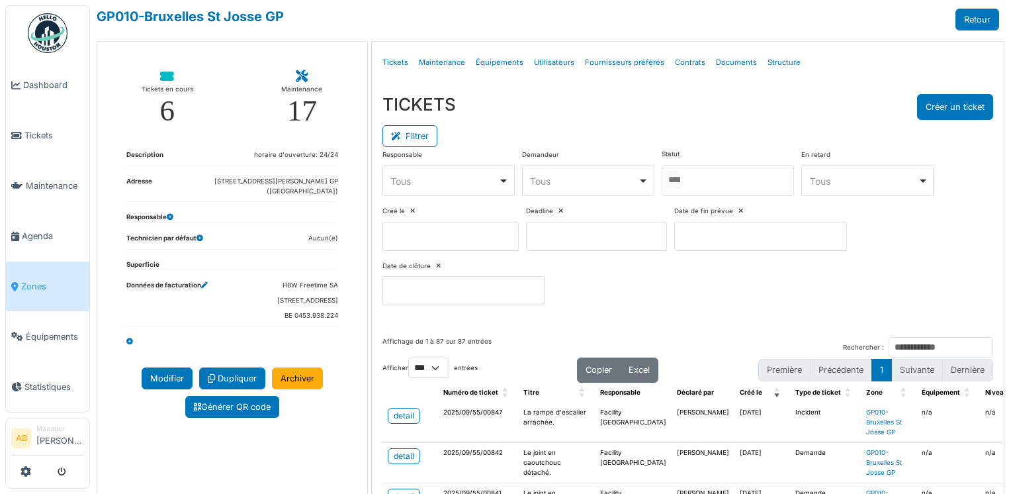
click at [704, 185] on div at bounding box center [728, 180] width 132 height 31
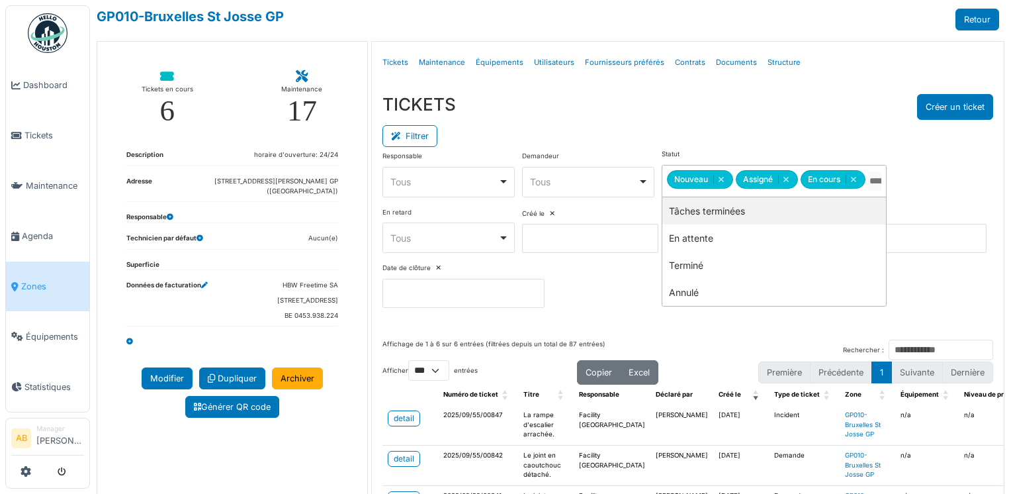
click at [717, 99] on div "TICKETS Créer un ticket" at bounding box center [687, 107] width 611 height 26
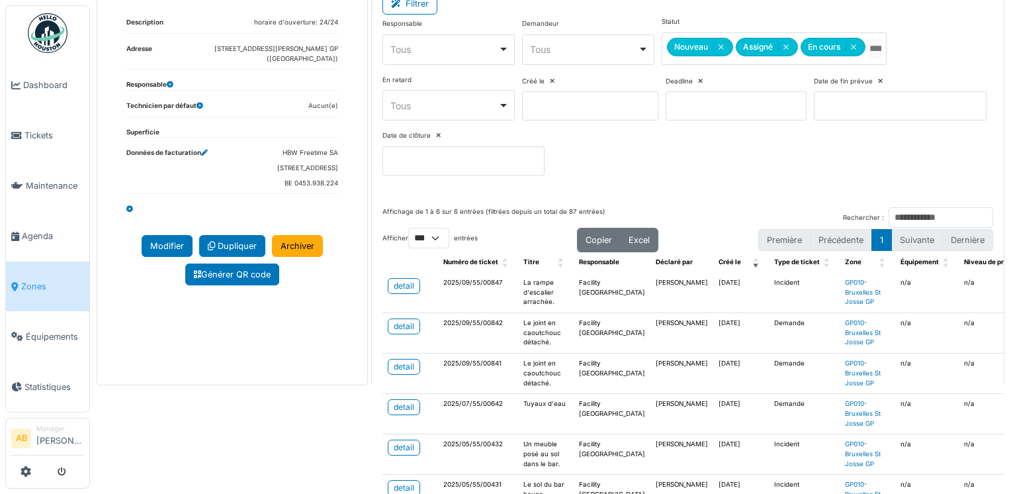
scroll to position [195, 0]
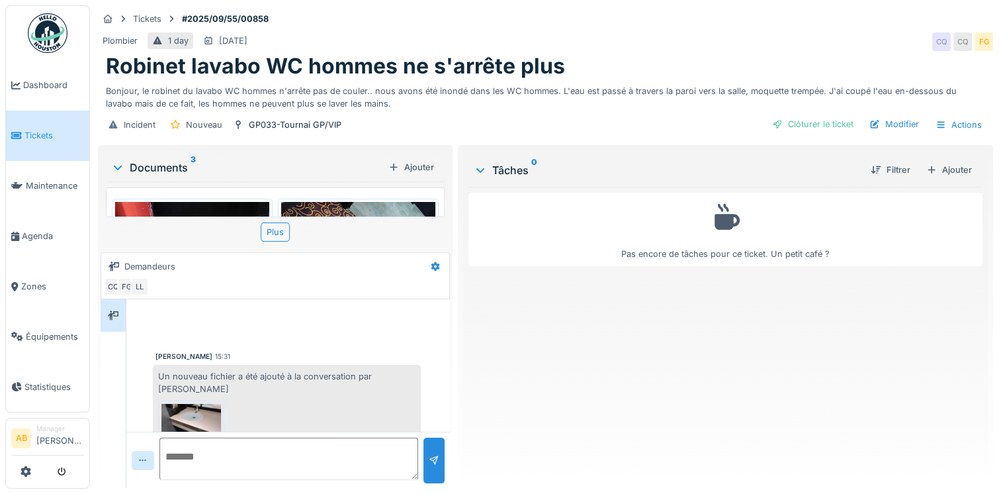
scroll to position [380, 0]
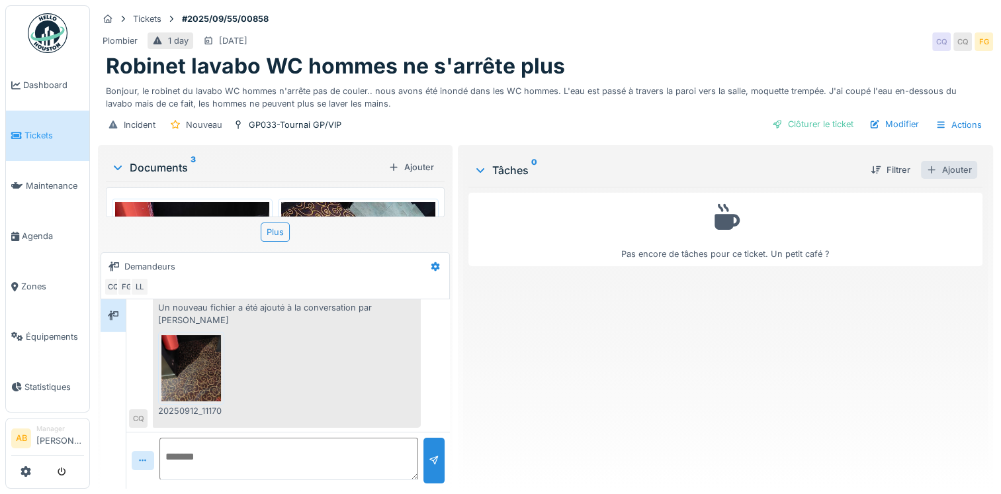
click at [955, 171] on div "Ajouter" at bounding box center [949, 170] width 56 height 18
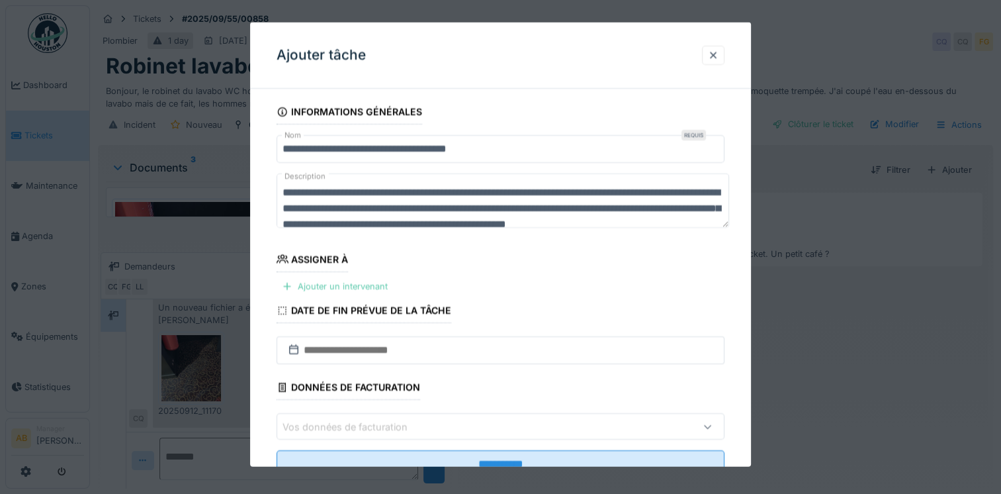
click at [357, 290] on div "Ajouter un intervenant" at bounding box center [335, 286] width 116 height 18
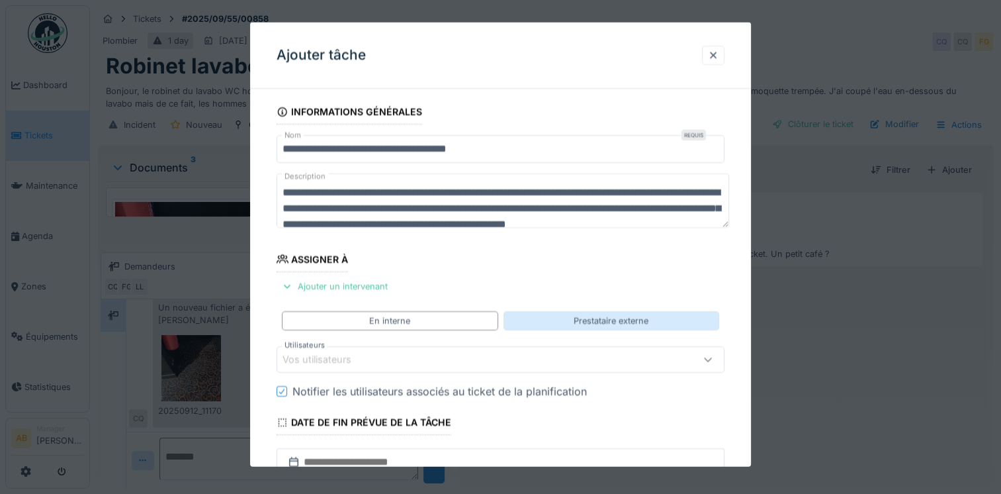
click at [552, 316] on div "Prestataire externe" at bounding box center [612, 320] width 216 height 19
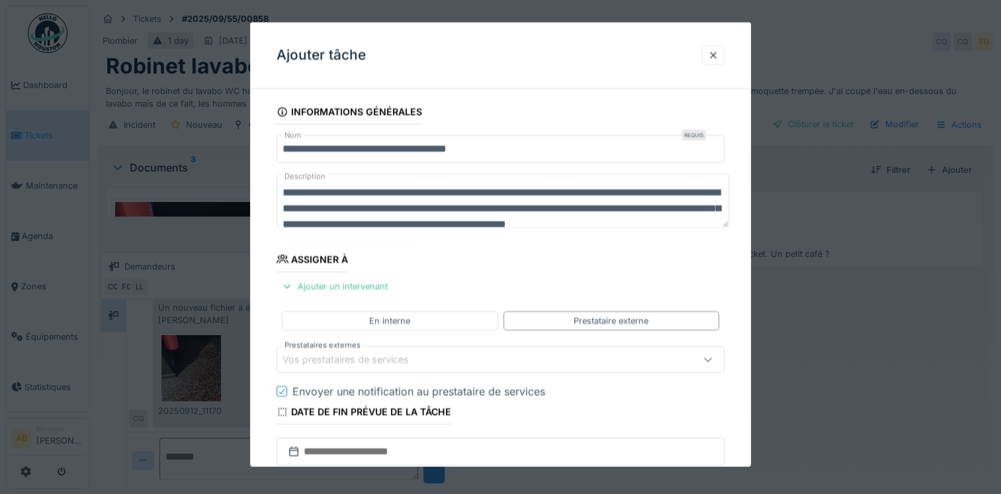
click at [400, 354] on div "Vos prestataires de services" at bounding box center [355, 359] width 145 height 15
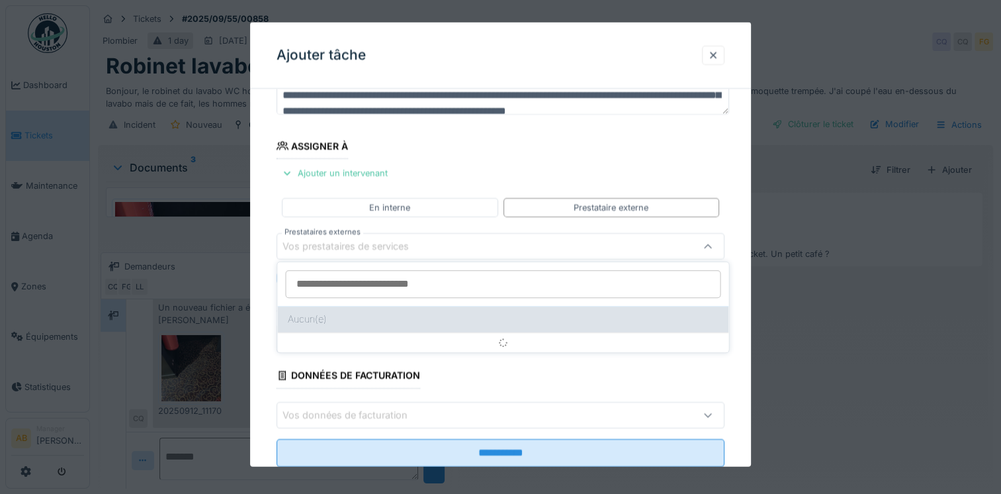
scroll to position [114, 0]
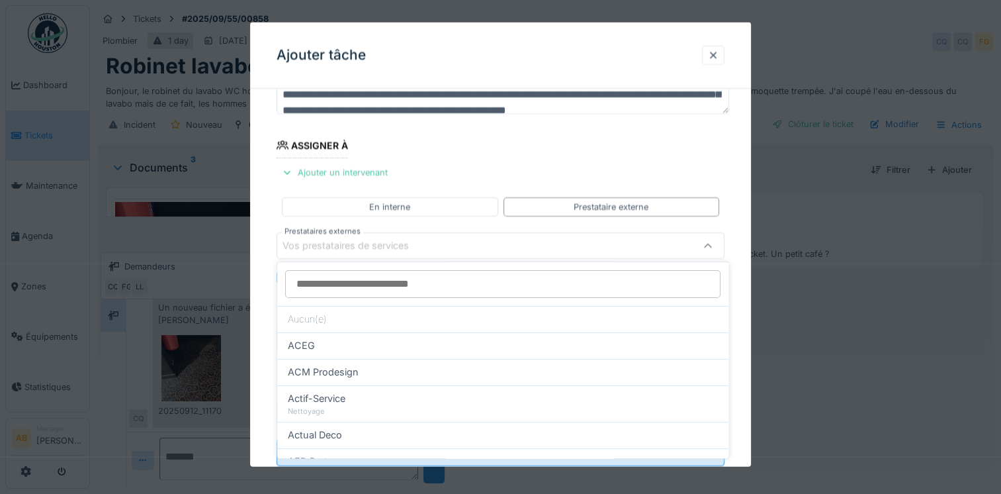
click at [384, 240] on div "Vos prestataires de services" at bounding box center [355, 245] width 145 height 15
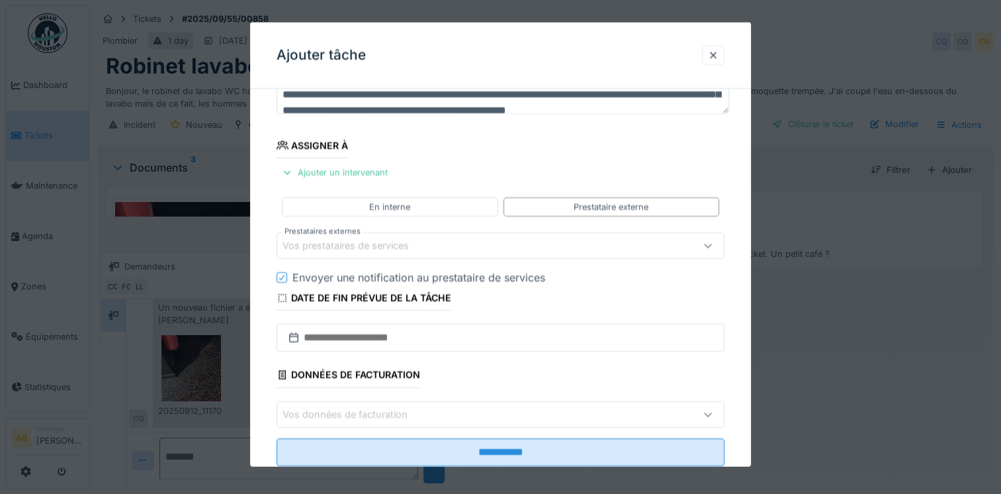
click at [386, 247] on div "Vos prestataires de services" at bounding box center [355, 245] width 145 height 15
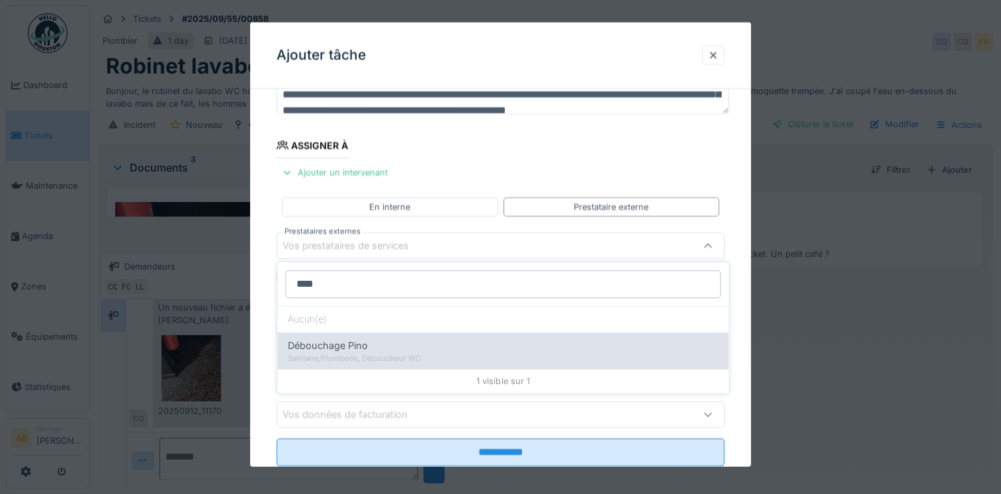
type input "****"
click at [358, 354] on div "Sanitaire/Plomberie, Déboucheur WC" at bounding box center [503, 358] width 430 height 11
type input "***"
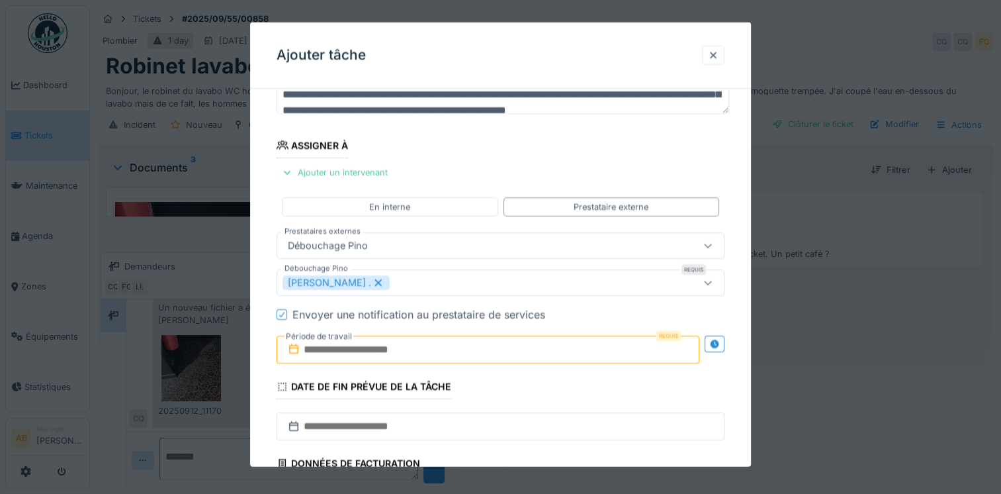
click at [358, 354] on input "text" at bounding box center [488, 349] width 423 height 28
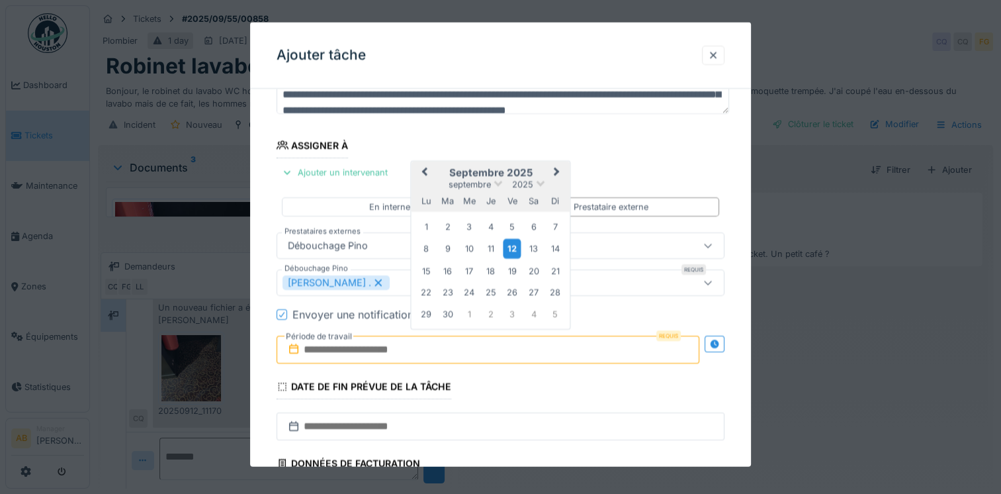
click at [513, 247] on div "12" at bounding box center [513, 248] width 18 height 19
click at [489, 348] on input "**********" at bounding box center [488, 349] width 423 height 28
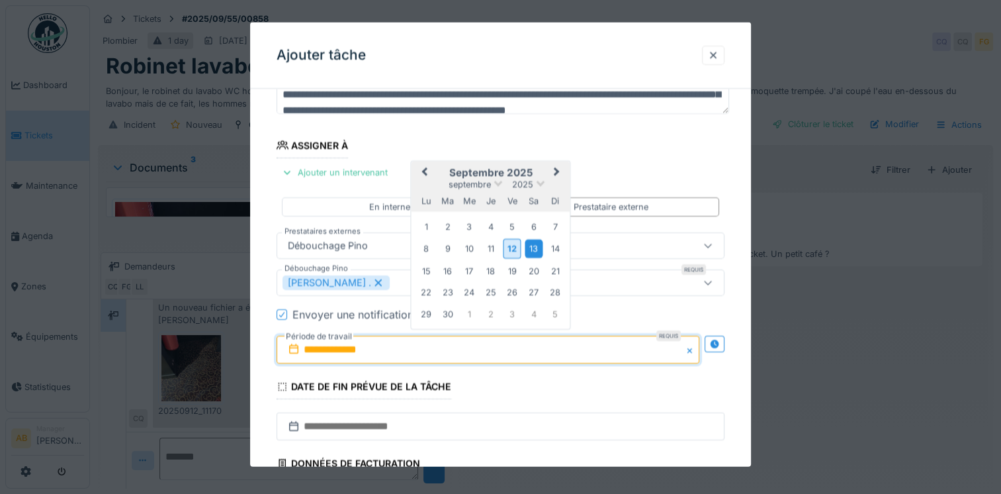
click at [537, 246] on div "13" at bounding box center [534, 249] width 18 height 18
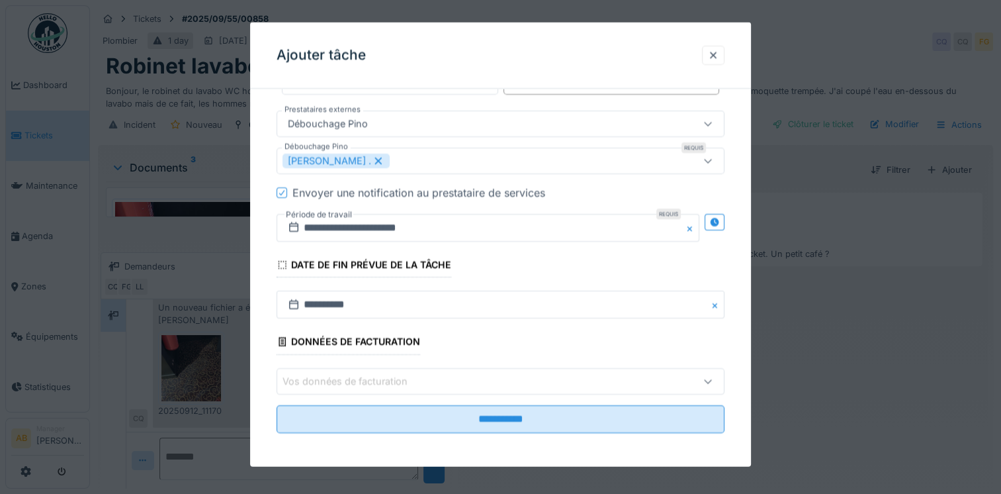
scroll to position [10, 0]
click at [421, 373] on div "Vos données de facturation" at bounding box center [355, 380] width 144 height 15
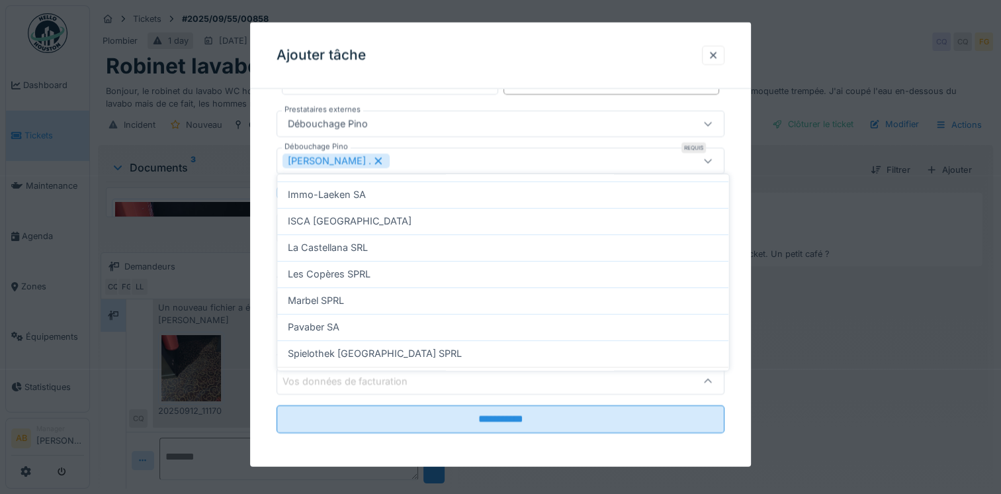
scroll to position [373, 0]
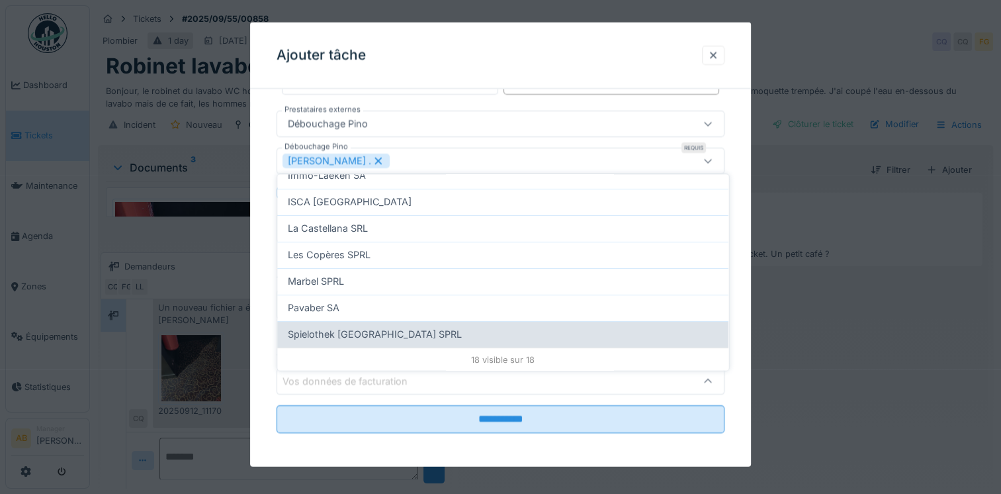
click at [392, 327] on div "Spielothek België SPRL" at bounding box center [503, 334] width 430 height 15
type input "**"
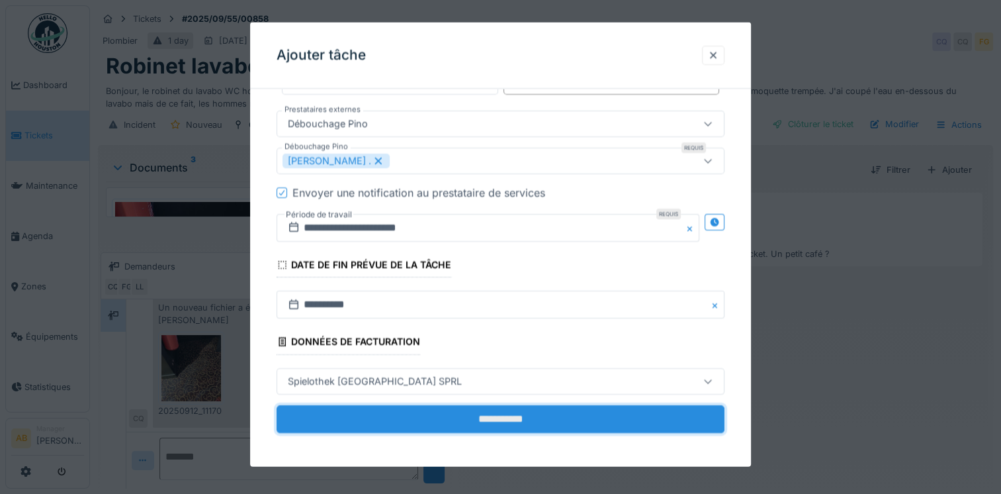
click at [463, 423] on input "**********" at bounding box center [501, 418] width 448 height 28
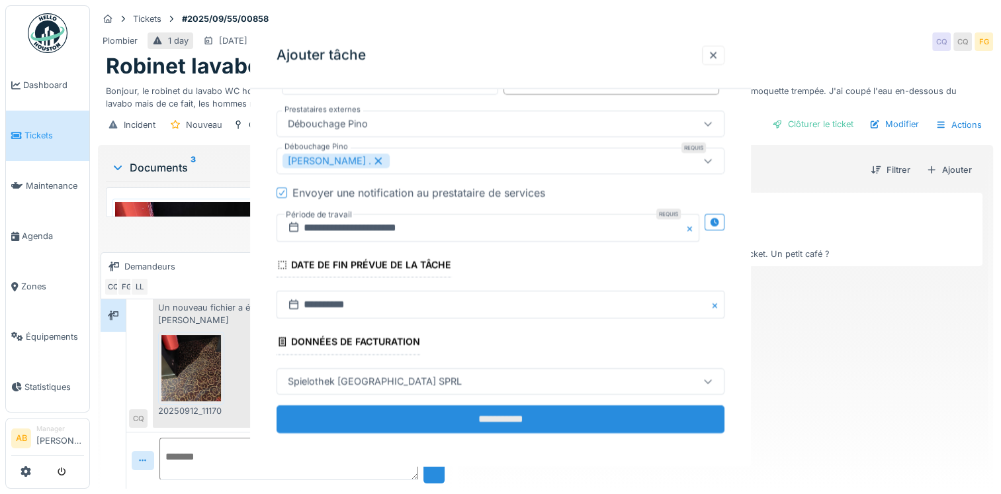
scroll to position [0, 0]
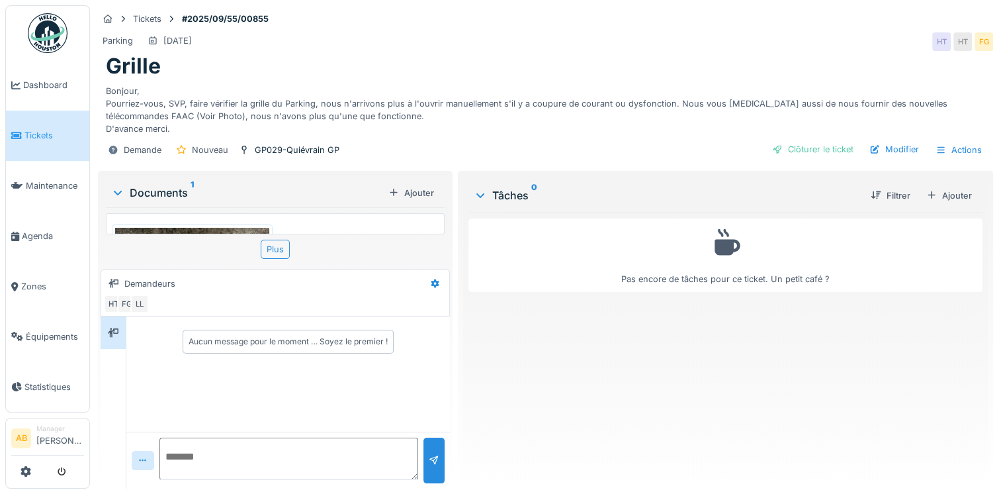
scroll to position [10, 0]
click at [261, 240] on div "Plus" at bounding box center [275, 249] width 29 height 19
click at [281, 242] on div "Plus" at bounding box center [275, 249] width 29 height 19
click at [227, 228] on img at bounding box center [192, 331] width 154 height 206
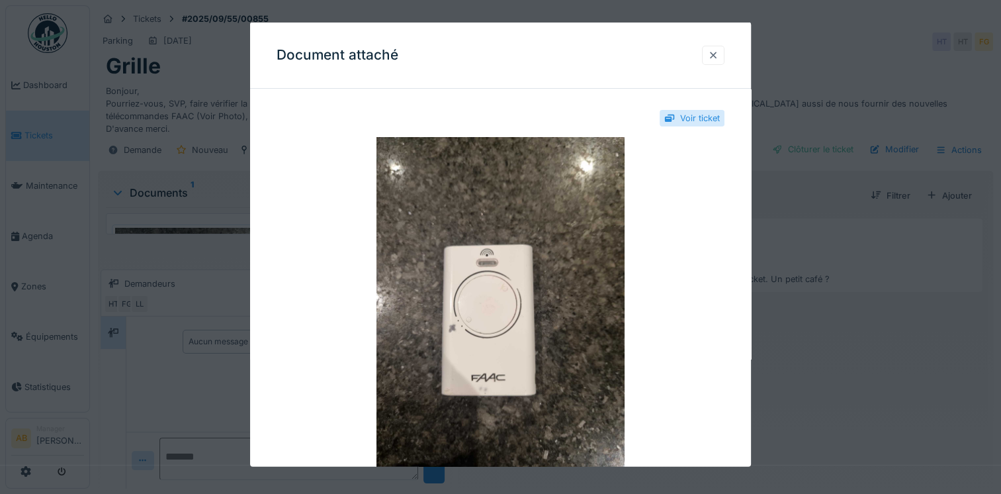
click at [715, 58] on div at bounding box center [713, 54] width 11 height 13
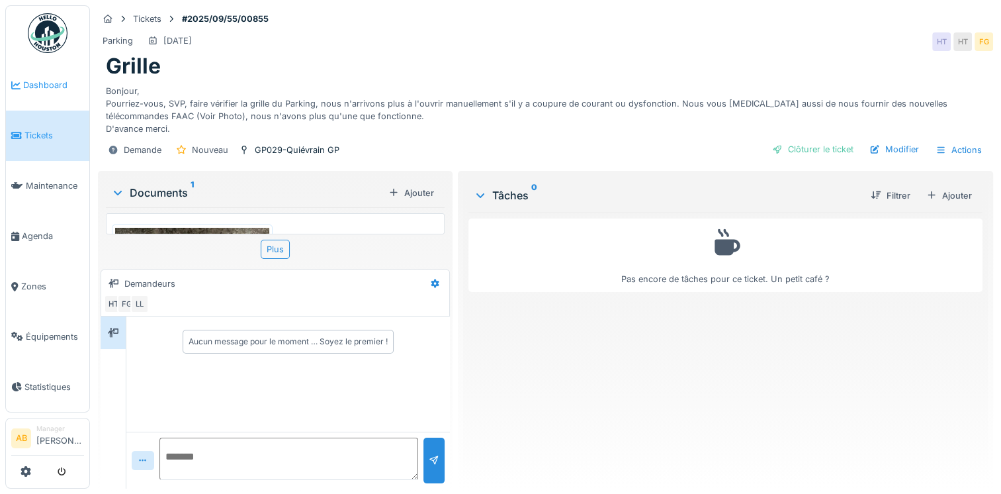
click at [60, 93] on link "Dashboard" at bounding box center [47, 85] width 83 height 50
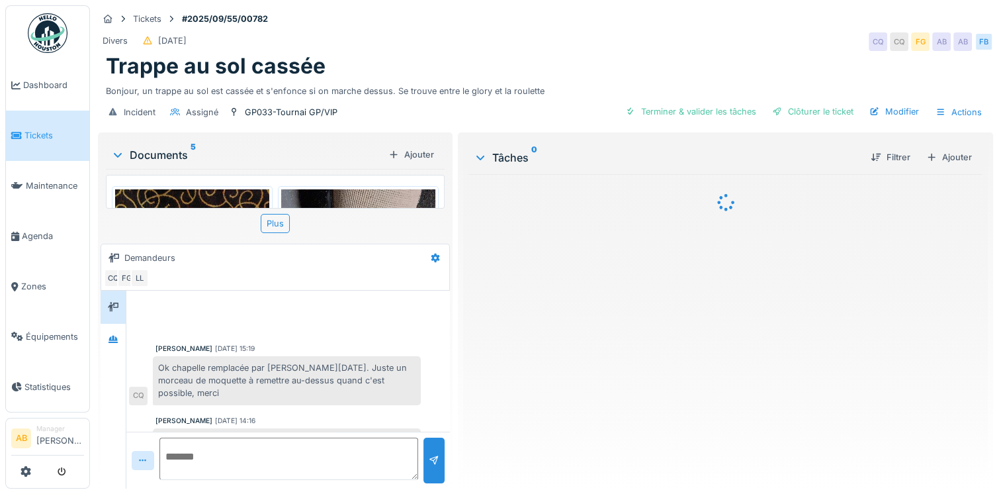
scroll to position [583, 0]
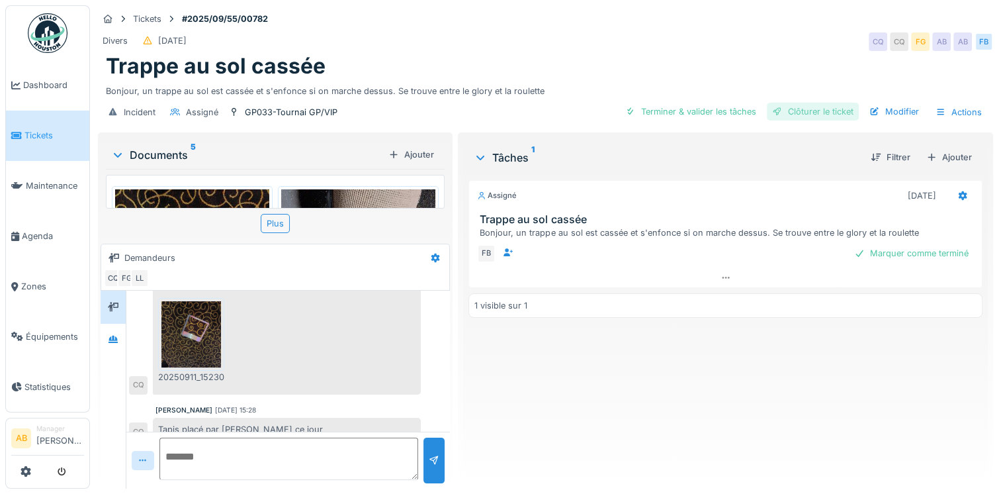
click at [815, 112] on div "Clôturer le ticket" at bounding box center [813, 112] width 92 height 18
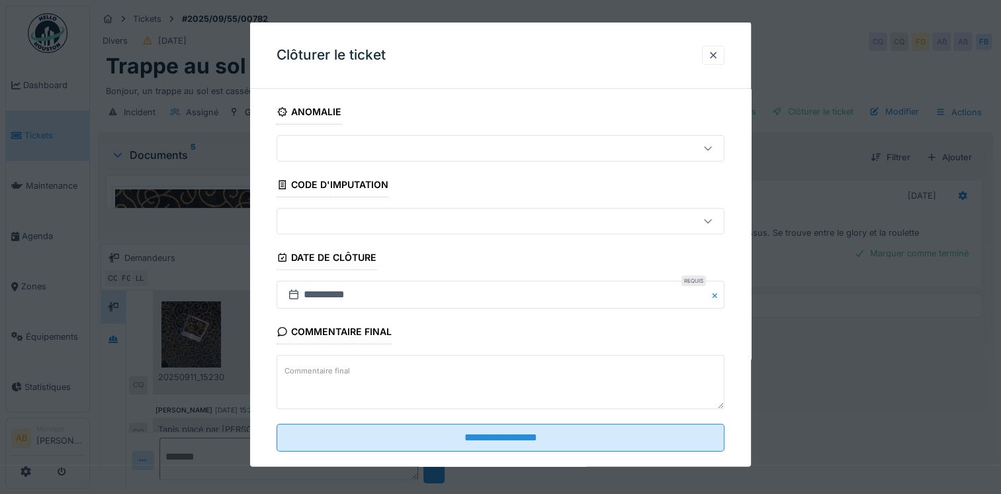
click at [395, 373] on textarea "Commentaire final" at bounding box center [501, 382] width 448 height 54
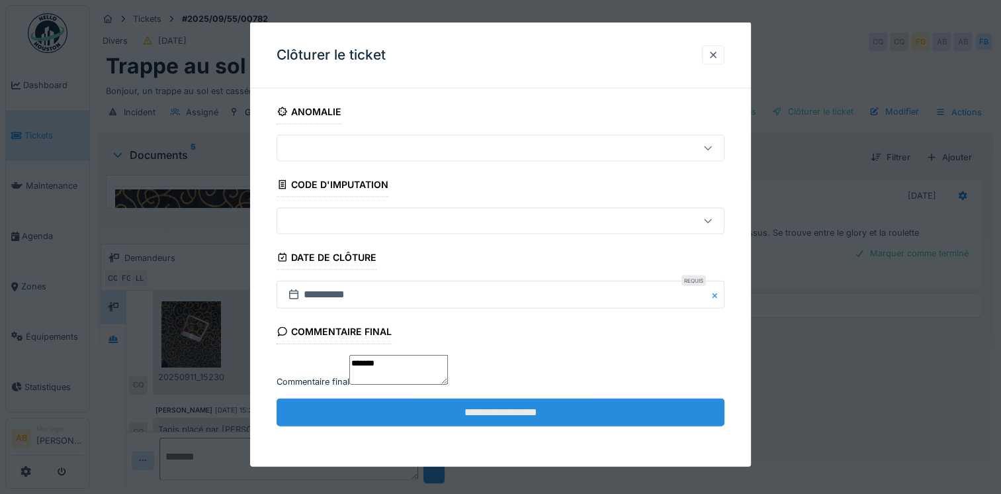
type textarea "*******"
click at [410, 426] on input "**********" at bounding box center [501, 412] width 448 height 28
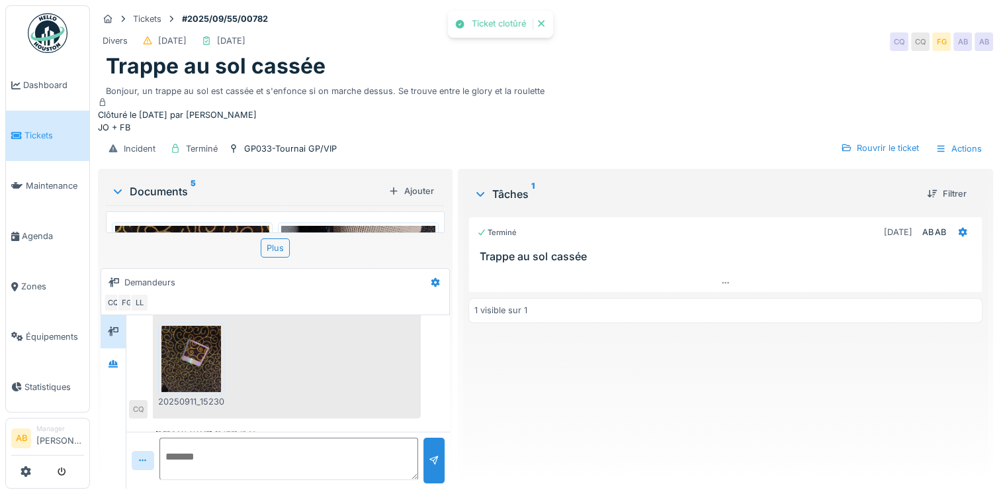
scroll to position [612, 0]
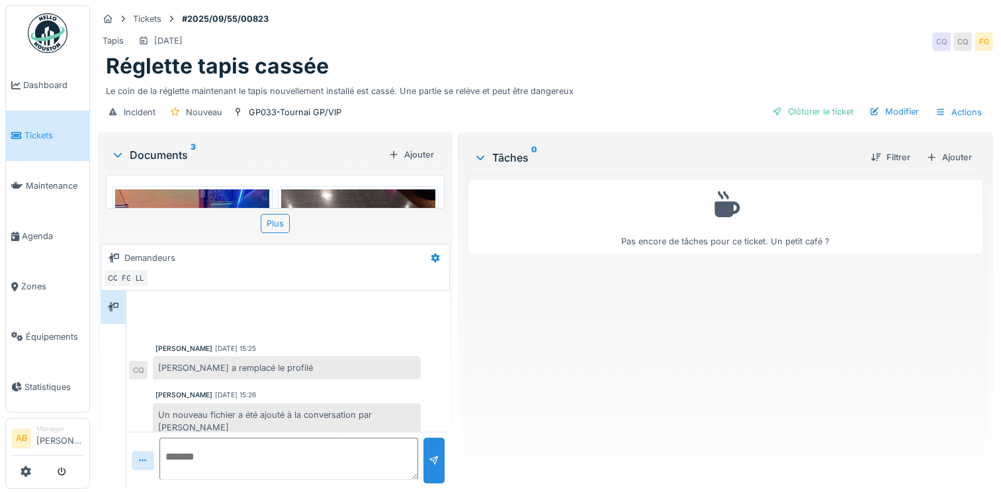
scroll to position [107, 0]
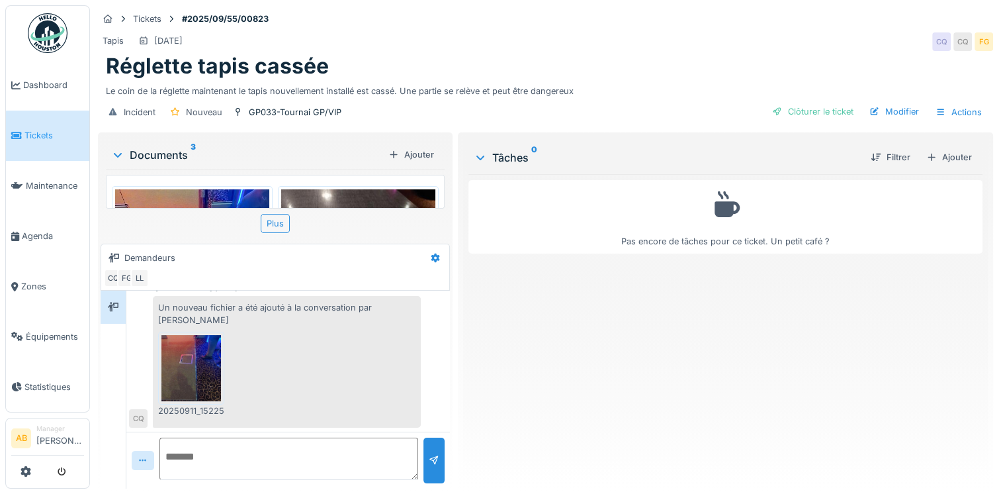
click at [211, 366] on img at bounding box center [191, 368] width 60 height 66
click at [797, 106] on div "Clôturer le ticket" at bounding box center [813, 112] width 92 height 18
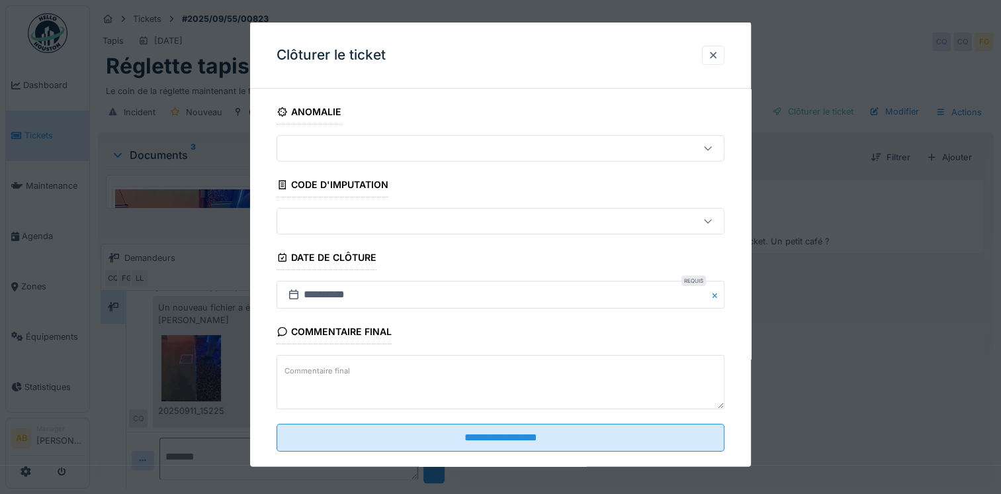
click at [376, 371] on textarea "Commentaire final" at bounding box center [501, 382] width 448 height 54
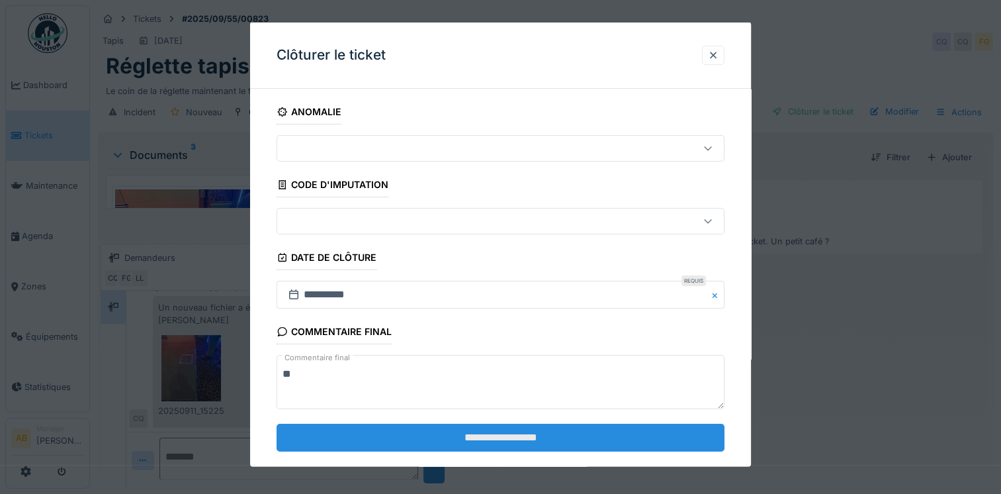
type textarea "**"
click at [433, 443] on input "**********" at bounding box center [501, 437] width 448 height 28
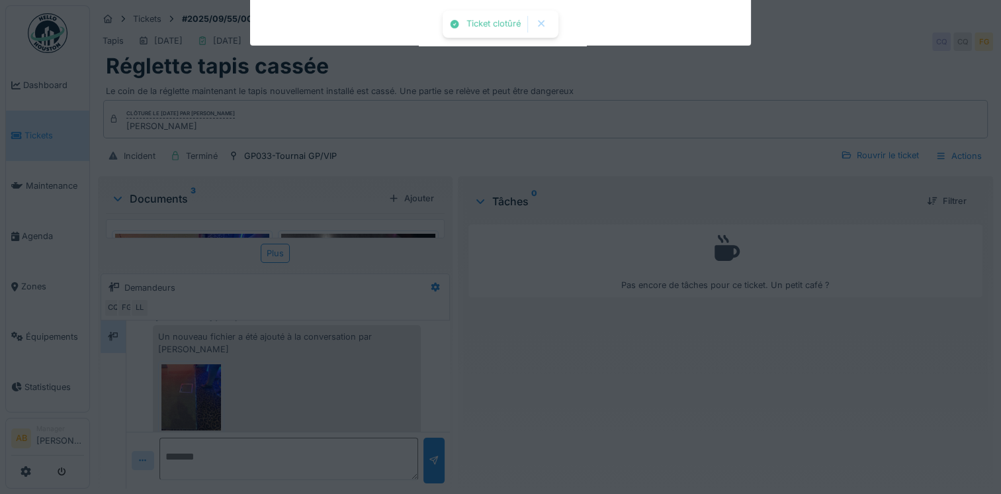
scroll to position [136, 0]
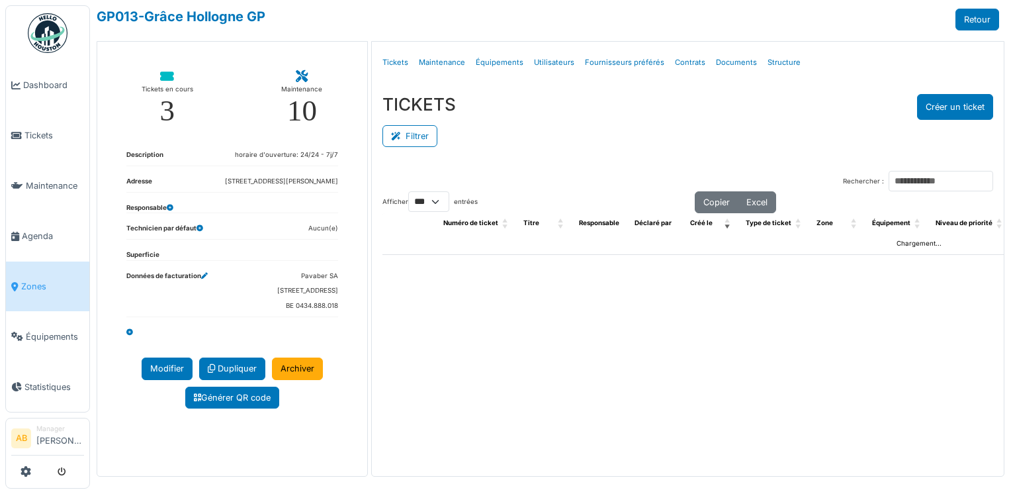
select select "***"
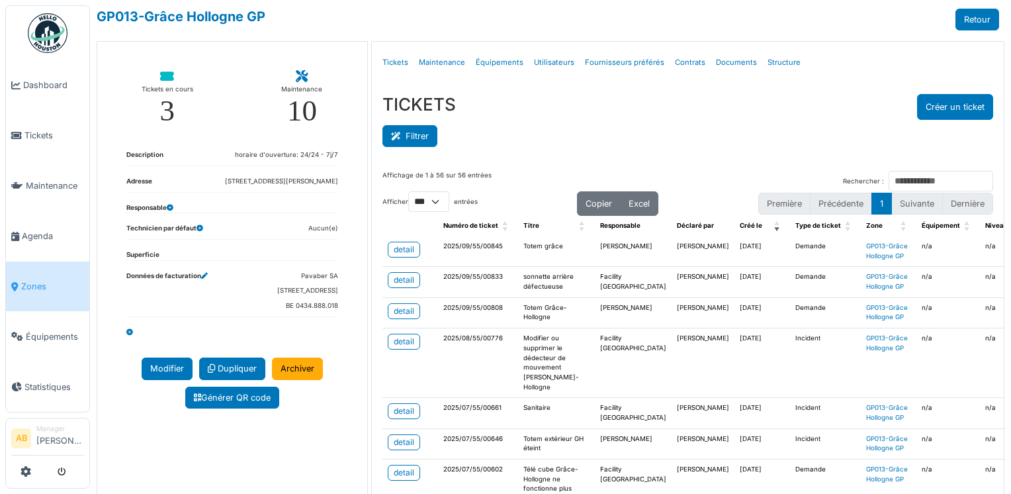
click at [416, 144] on button "Filtrer" at bounding box center [409, 136] width 55 height 22
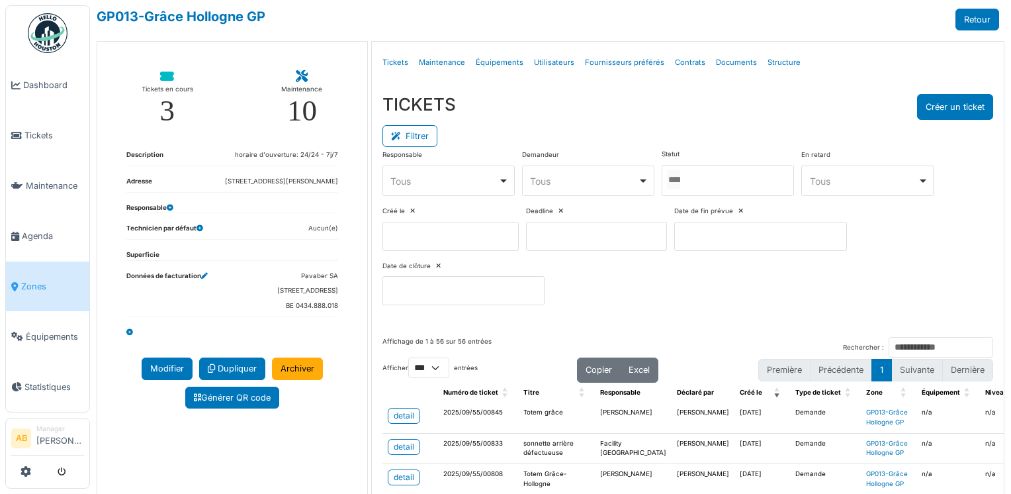
click at [680, 181] on input "Tous" at bounding box center [673, 179] width 13 height 19
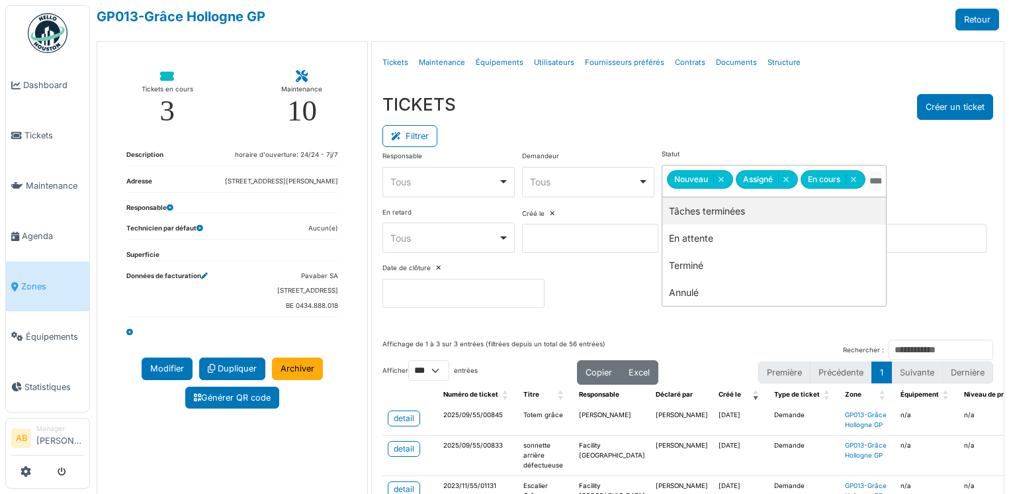
click at [686, 117] on div "TICKETS Créer un ticket" at bounding box center [687, 107] width 611 height 26
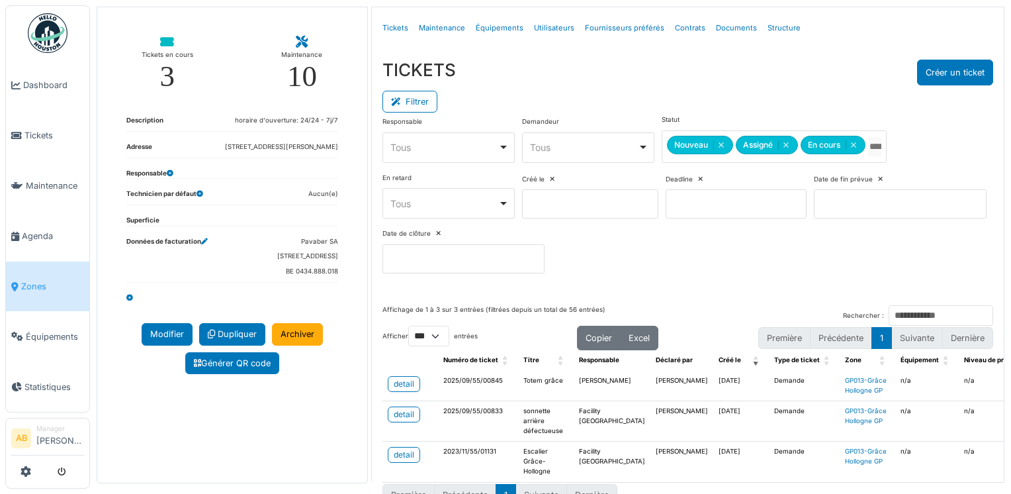
scroll to position [65, 0]
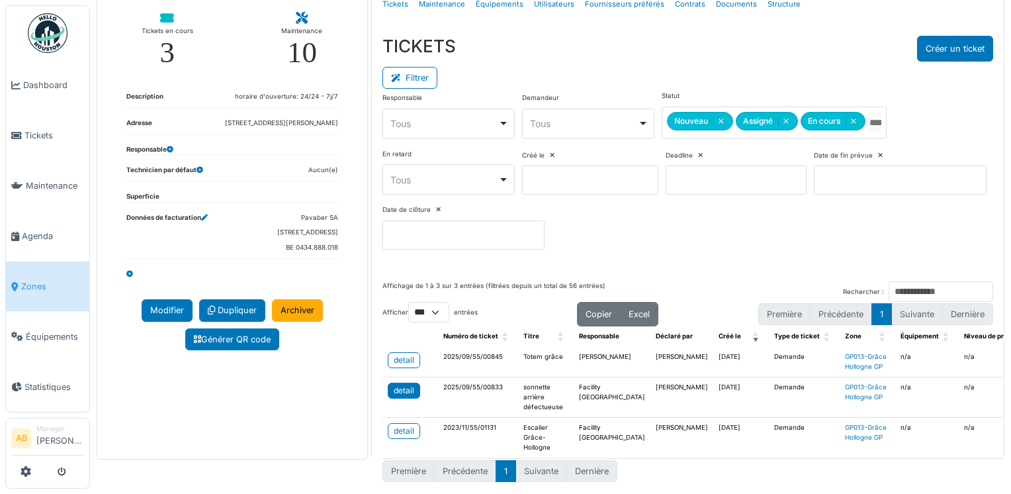
click at [402, 384] on div "detail" at bounding box center [404, 390] width 21 height 12
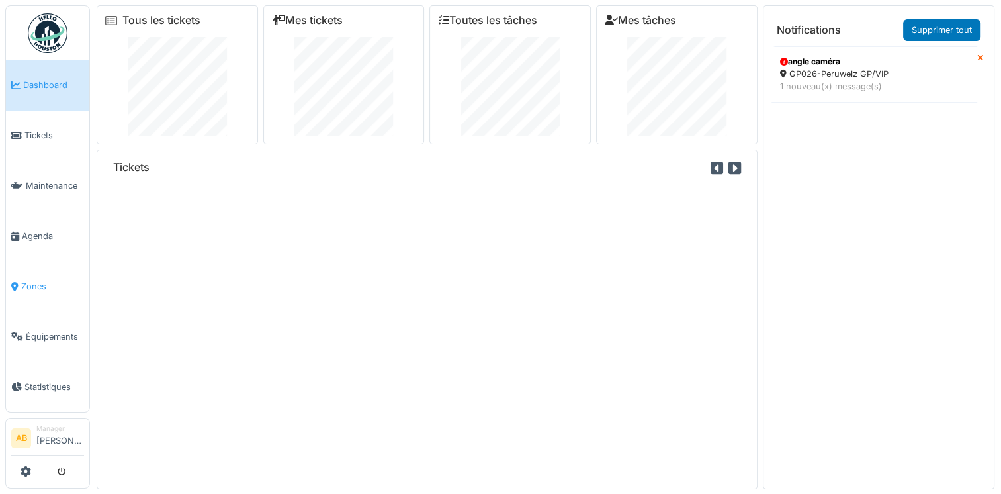
click at [27, 280] on span "Zones" at bounding box center [52, 286] width 63 height 13
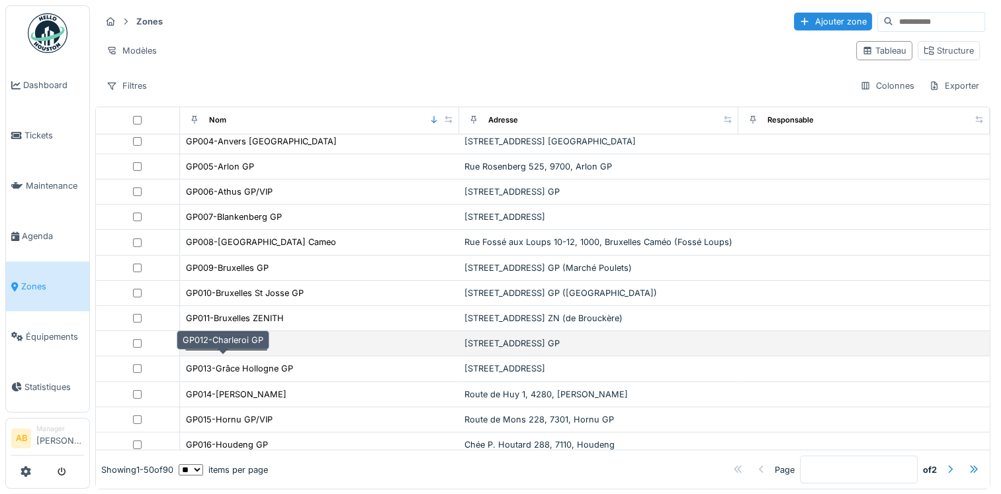
click at [240, 349] on div "GP012-Charleroi GP" at bounding box center [226, 343] width 81 height 13
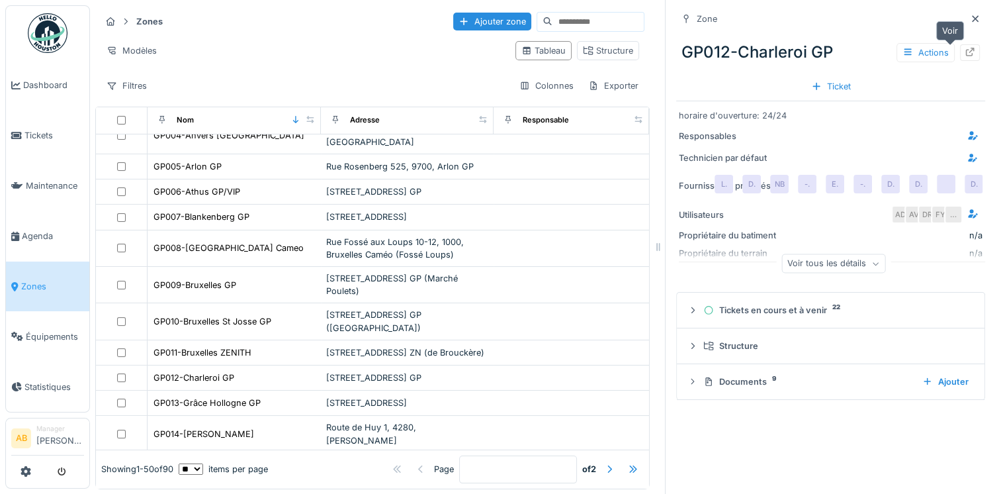
click at [965, 57] on div at bounding box center [970, 52] width 11 height 13
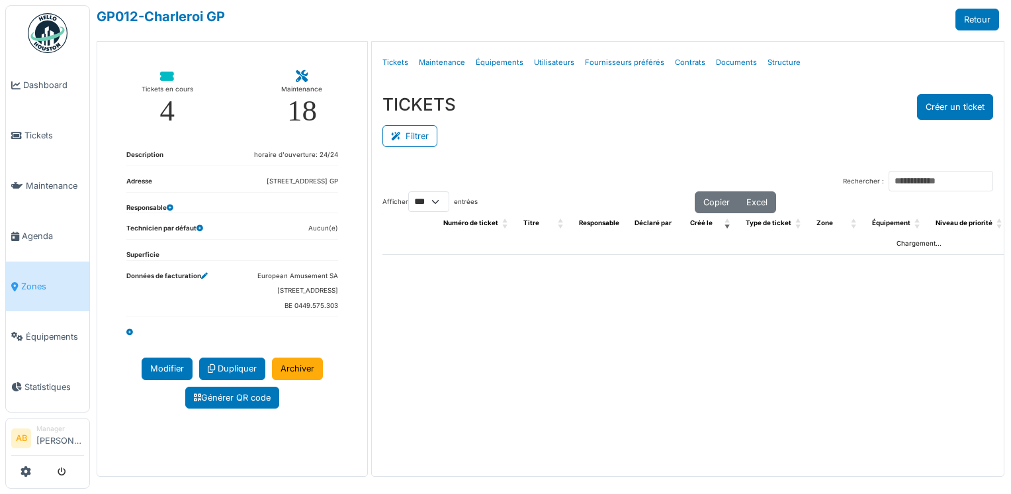
select select "***"
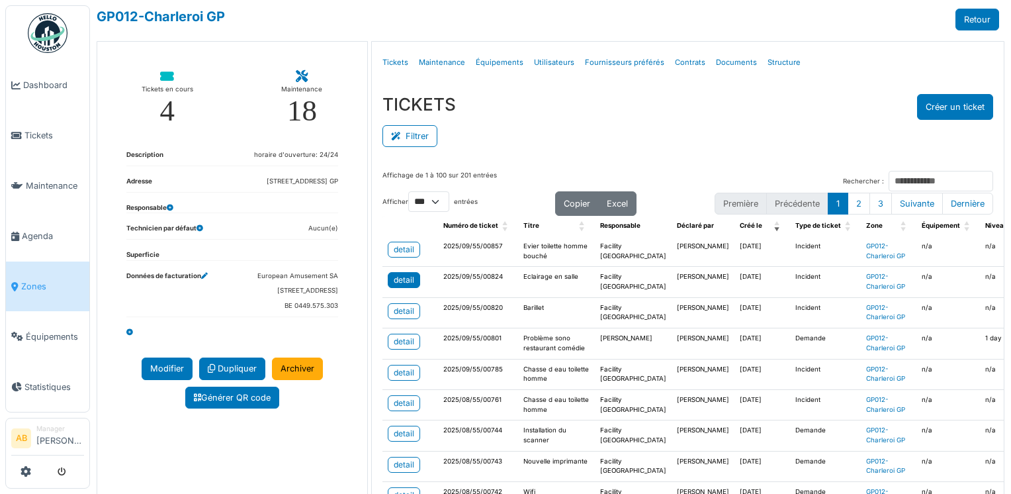
click at [394, 286] on div "detail" at bounding box center [404, 280] width 21 height 12
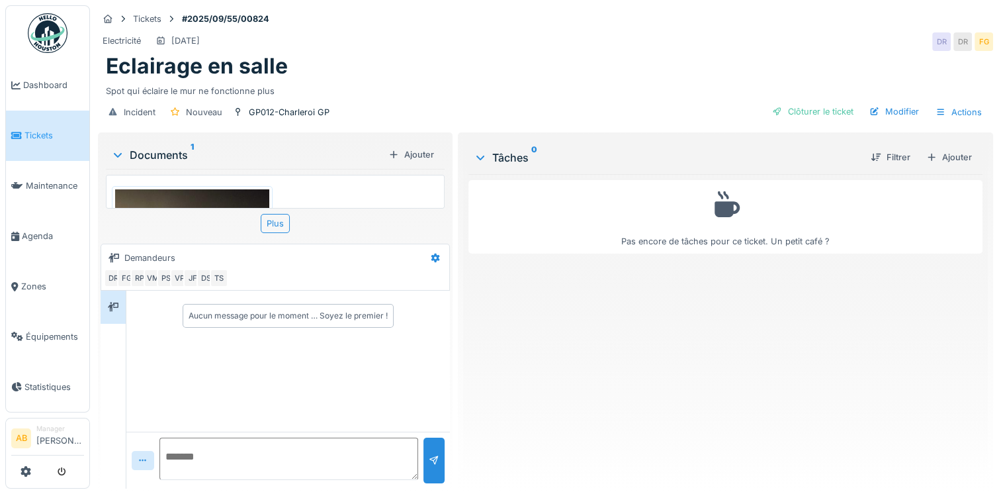
click at [199, 202] on img at bounding box center [192, 292] width 154 height 206
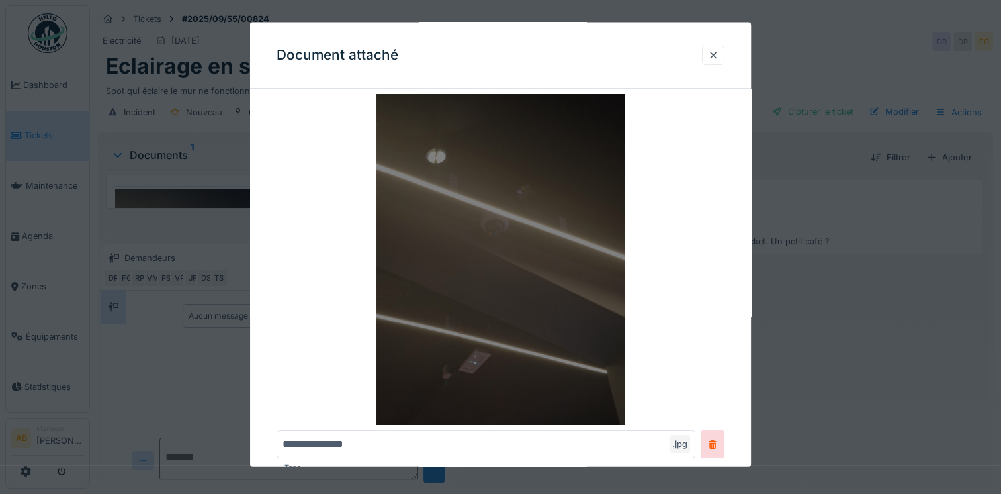
scroll to position [66, 0]
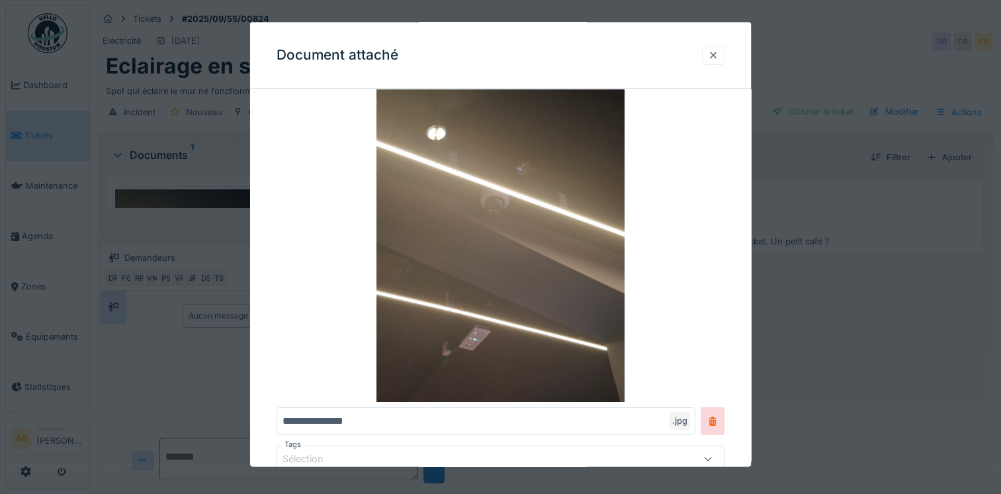
click at [725, 52] on div at bounding box center [713, 54] width 22 height 19
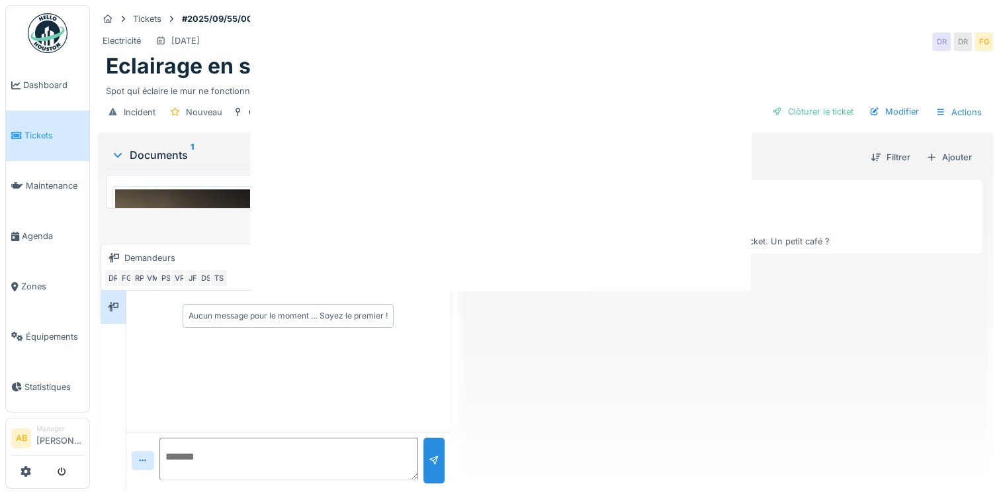
scroll to position [0, 0]
